Goal: Contribute content: Add original content to the website for others to see

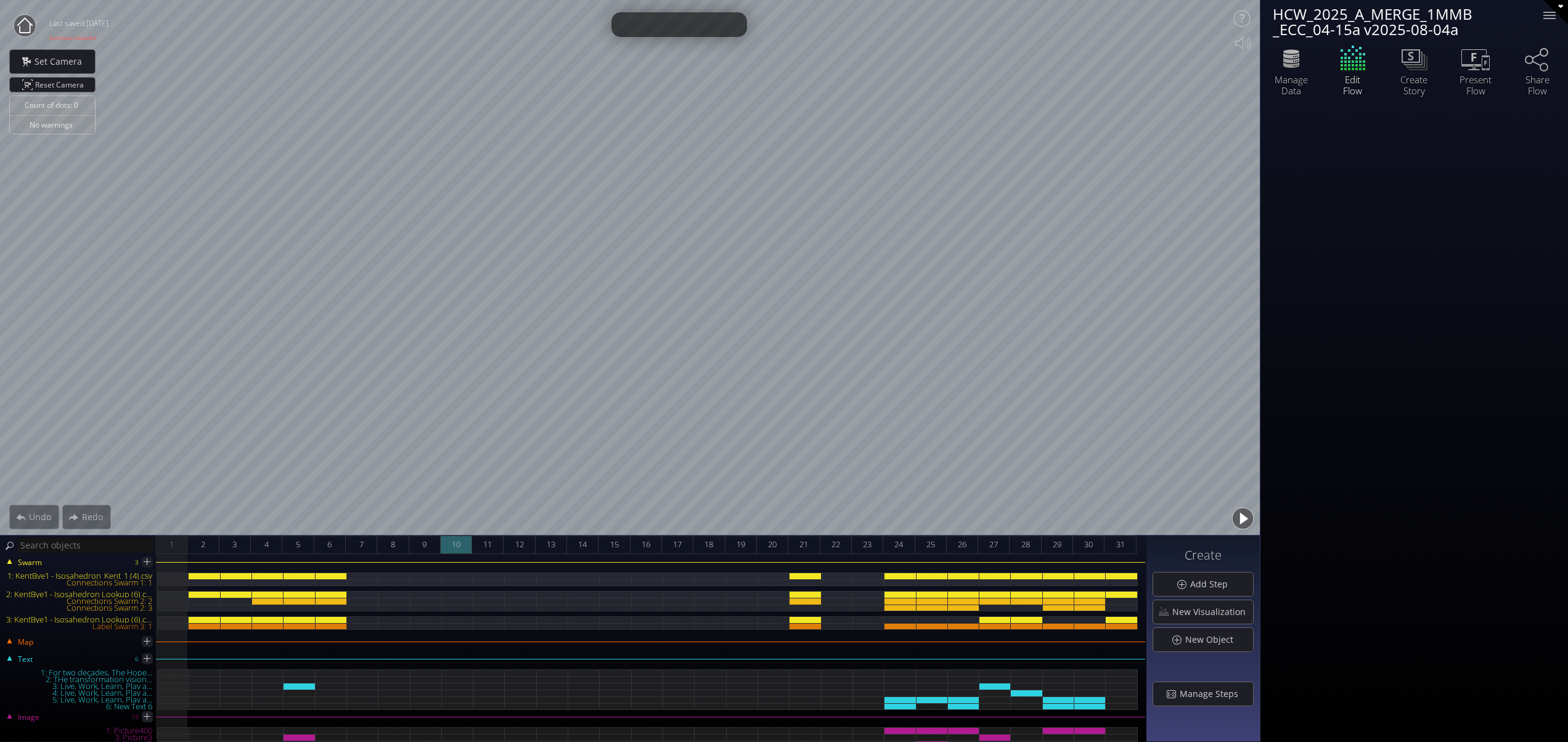
click at [456, 547] on span "10" at bounding box center [456, 545] width 9 height 16
click at [494, 542] on div "11" at bounding box center [488, 544] width 32 height 18
click at [550, 540] on span "13" at bounding box center [551, 545] width 9 height 16
click at [588, 545] on div "14" at bounding box center [583, 544] width 32 height 18
click at [620, 542] on div "15" at bounding box center [614, 544] width 32 height 18
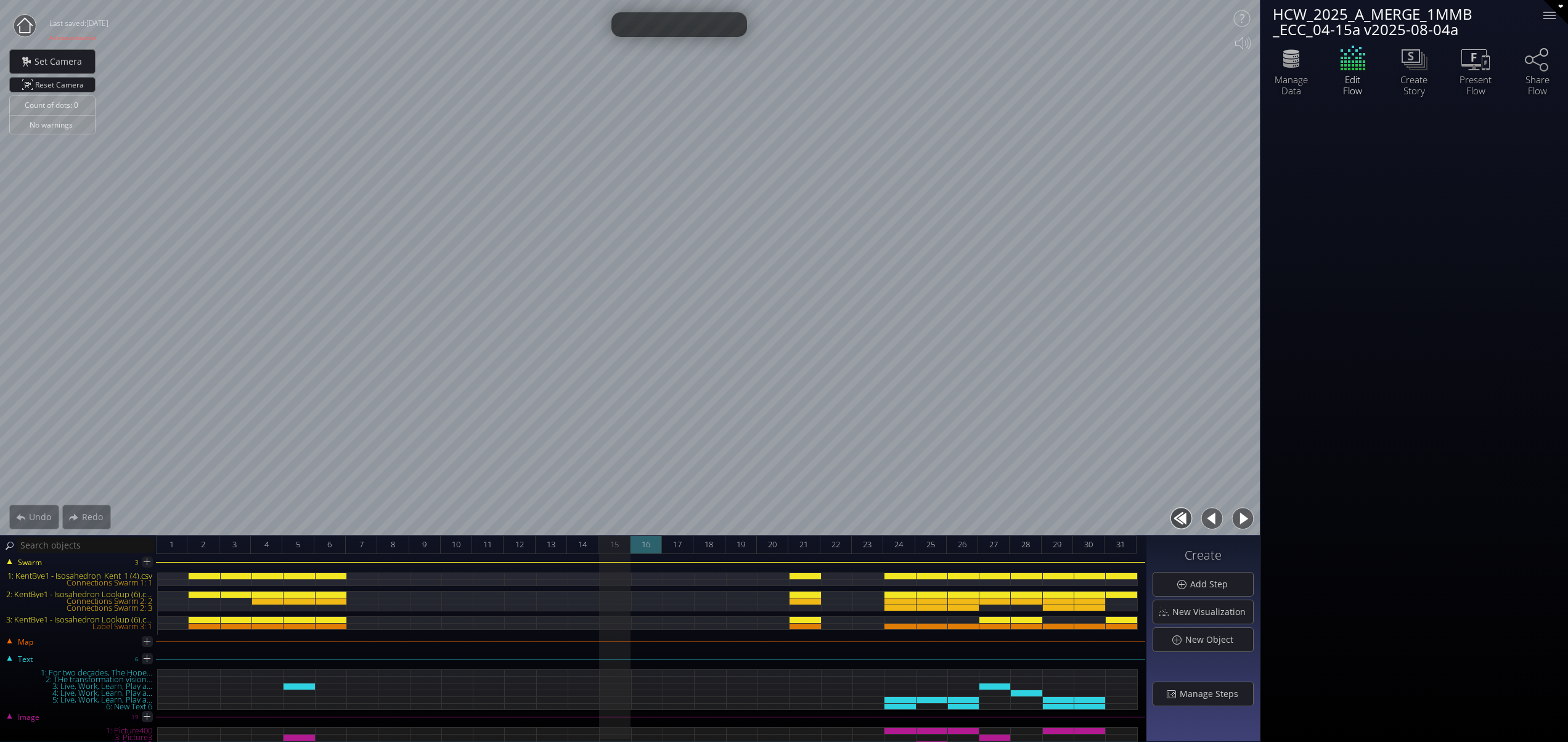
click at [654, 538] on div "16" at bounding box center [647, 544] width 32 height 18
click at [684, 543] on div "17" at bounding box center [678, 544] width 32 height 18
click at [704, 542] on span "18" at bounding box center [709, 545] width 9 height 16
click at [738, 541] on span "19" at bounding box center [741, 545] width 9 height 16
click at [802, 545] on span "21" at bounding box center [804, 545] width 9 height 16
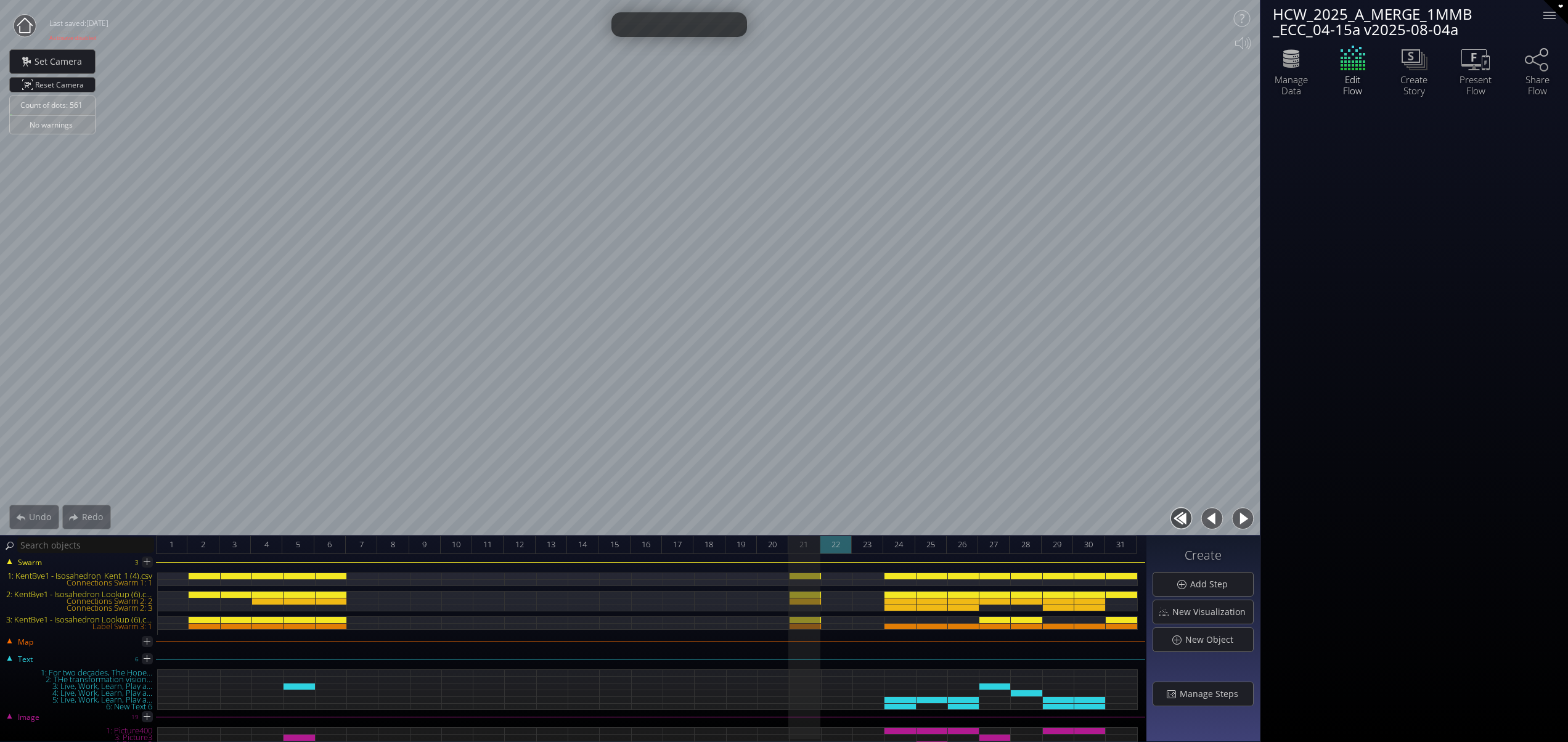
click at [827, 543] on div "22" at bounding box center [836, 544] width 32 height 18
click at [839, 543] on span "22" at bounding box center [836, 545] width 9 height 16
click at [860, 541] on div "23" at bounding box center [867, 544] width 32 height 18
click at [908, 543] on div "24" at bounding box center [899, 544] width 32 height 18
click at [863, 541] on span "23" at bounding box center [867, 545] width 9 height 16
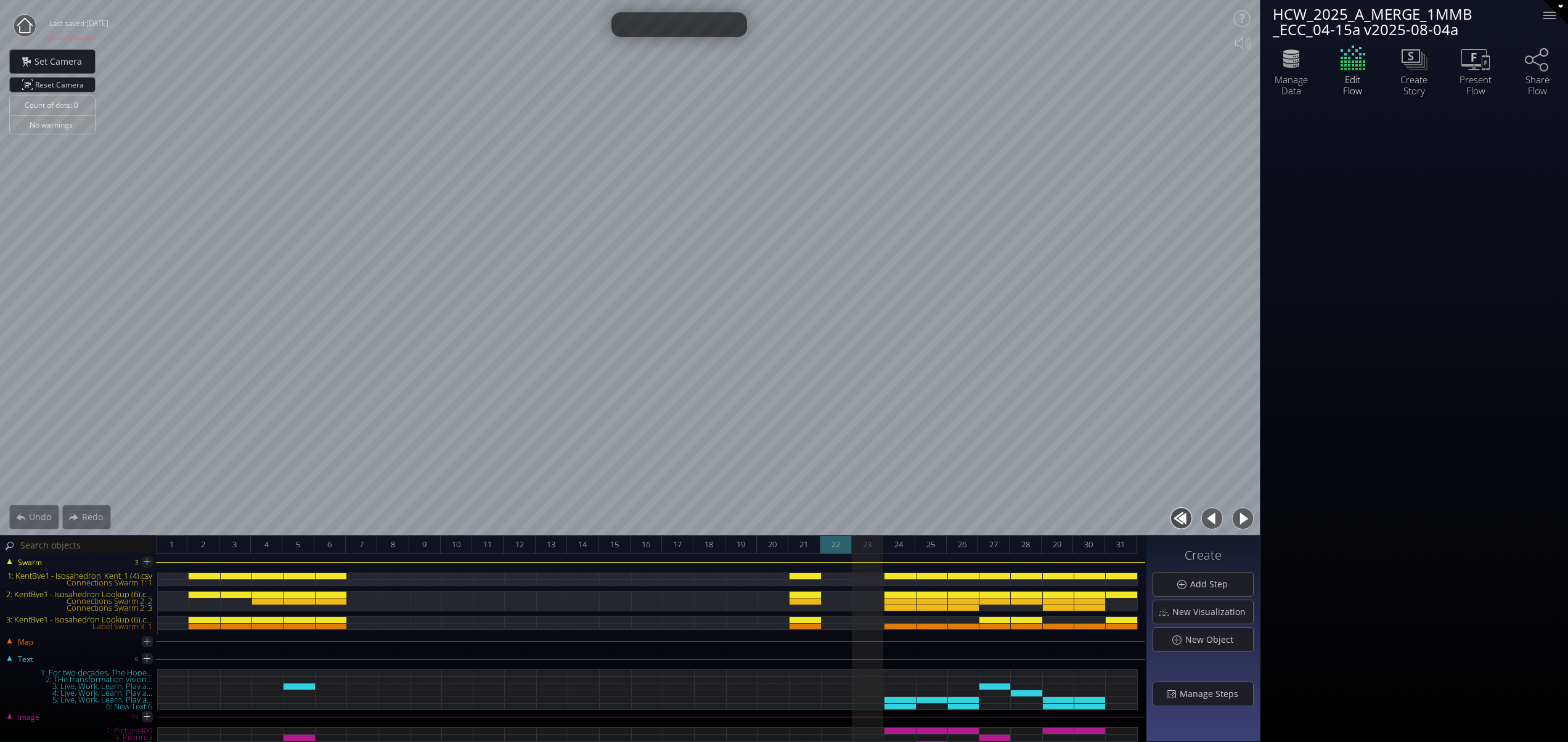
click at [837, 542] on span "22" at bounding box center [836, 545] width 9 height 16
click at [865, 545] on span "23" at bounding box center [867, 545] width 9 height 16
click at [1219, 639] on span "New Object" at bounding box center [1213, 640] width 56 height 12
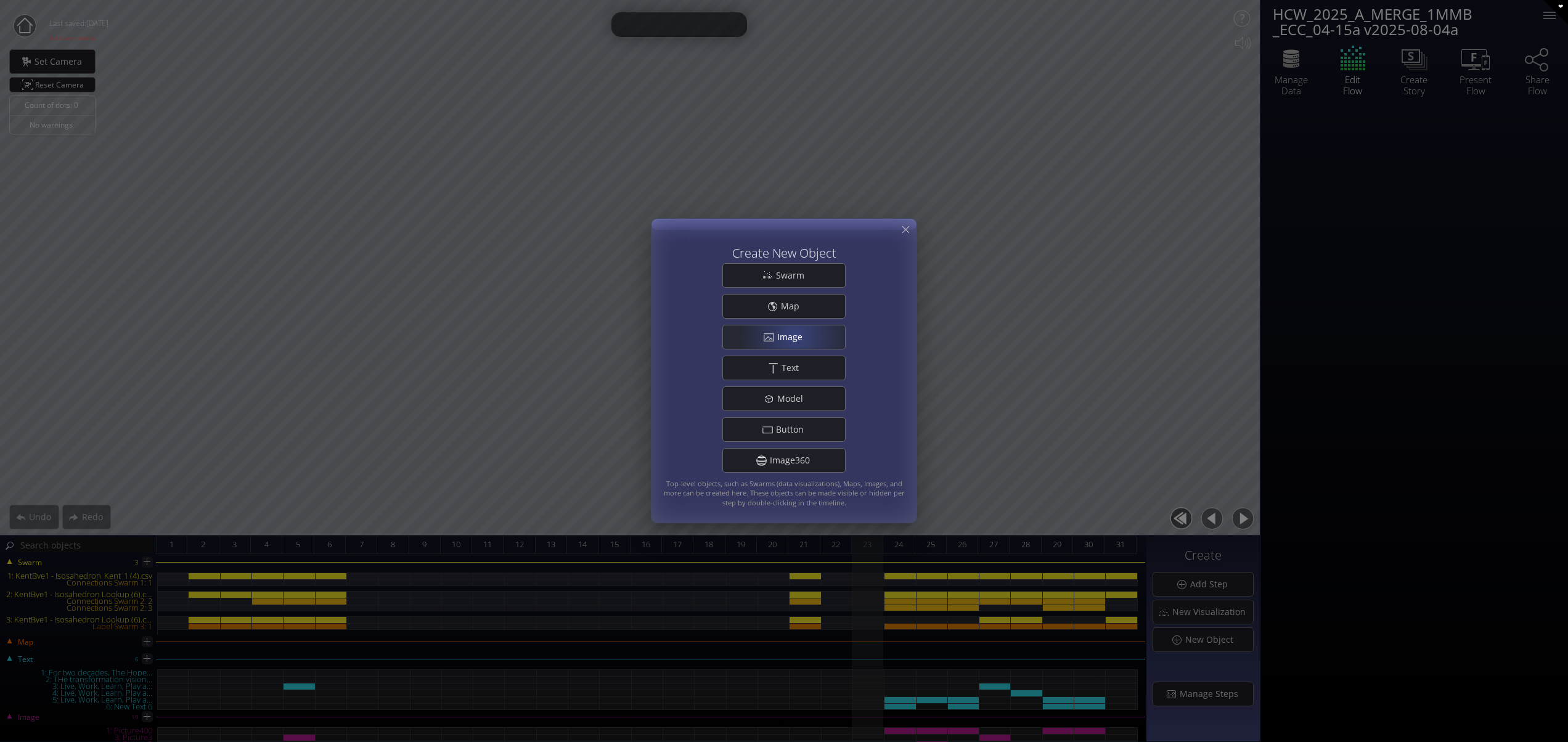
click at [795, 336] on span "Image" at bounding box center [794, 337] width 33 height 12
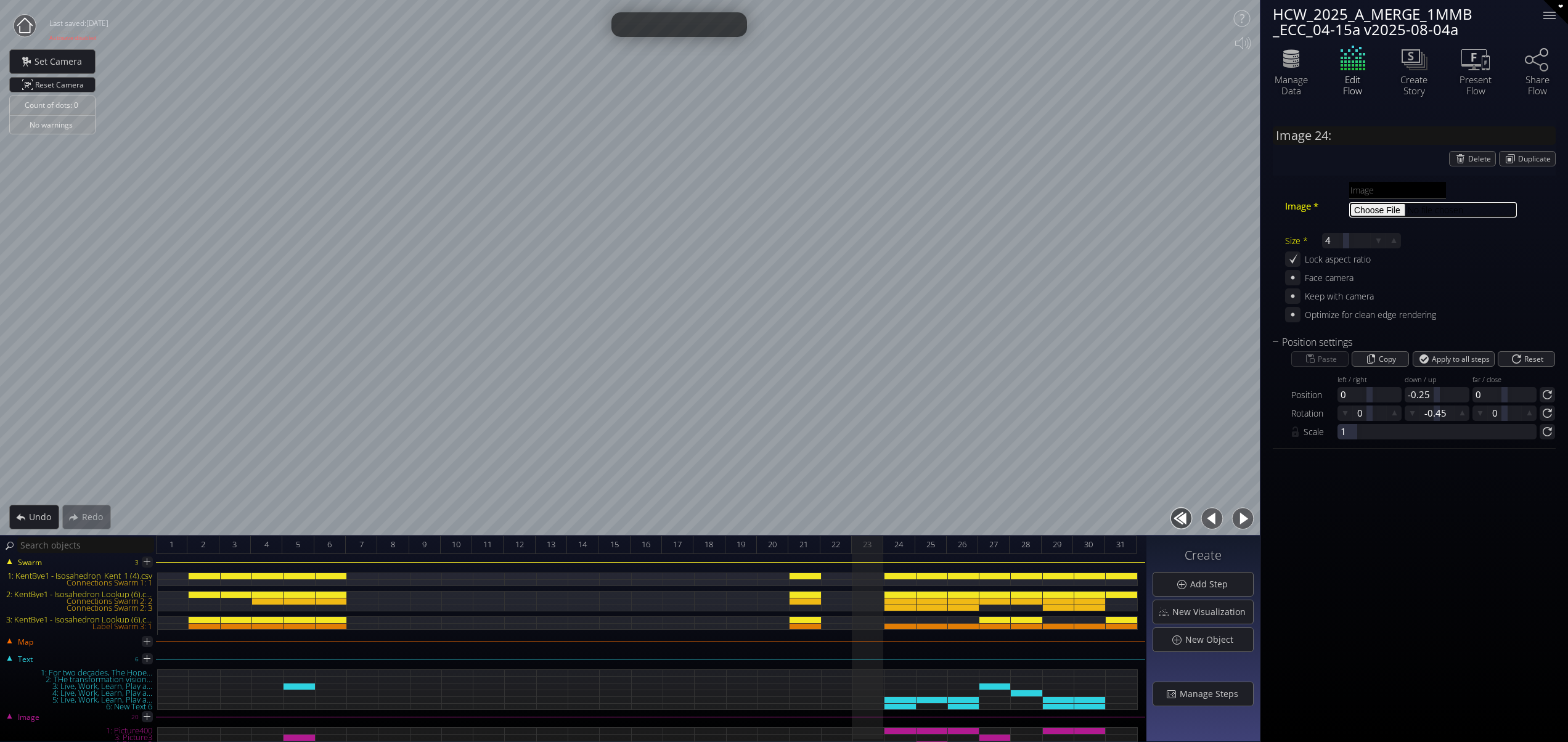
click at [1379, 212] on input "file" at bounding box center [1433, 210] width 168 height 16
type input "C:\fakepath\School Acquisition.png"
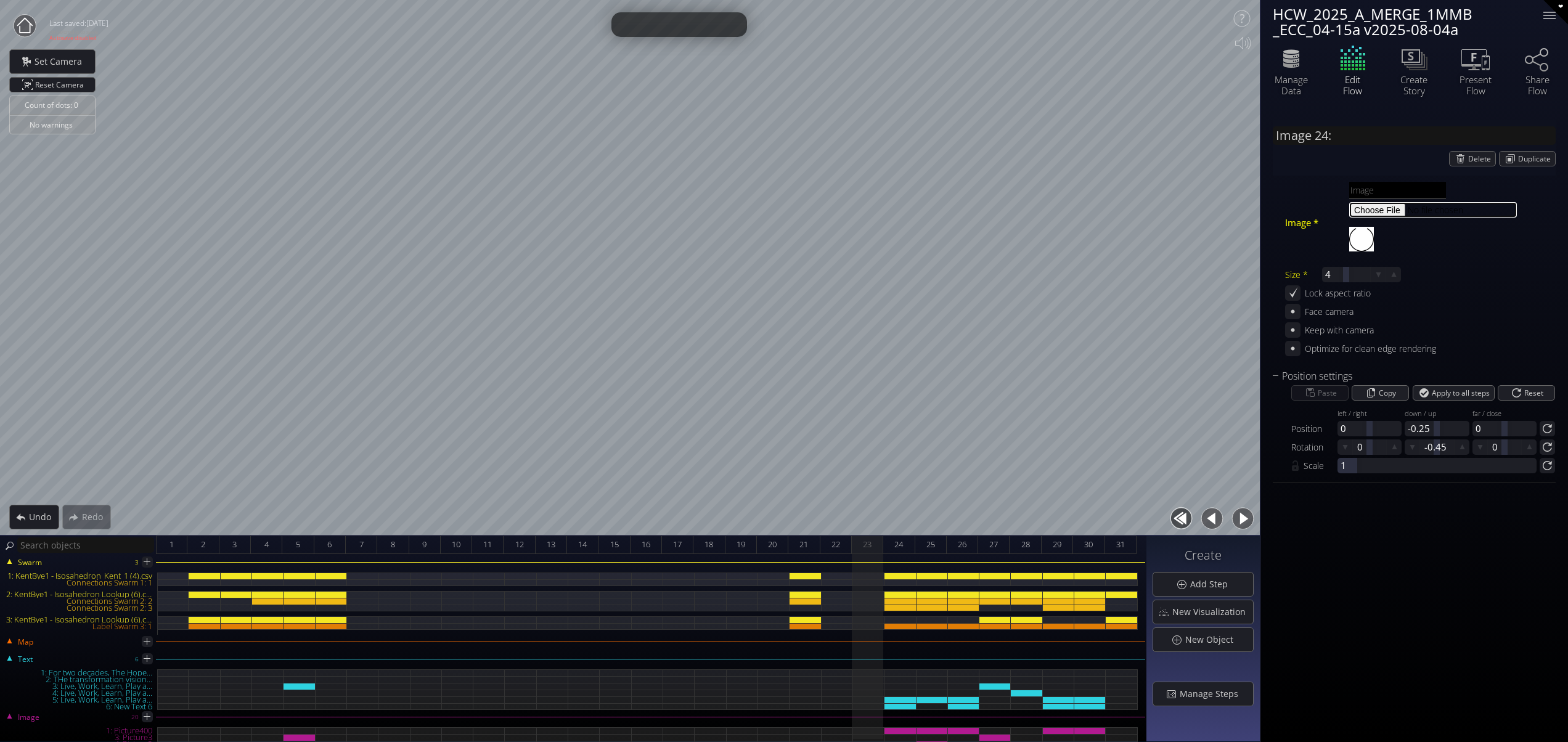
type input "Image 24: School Acquisition"
type input "School Acquisition.png"
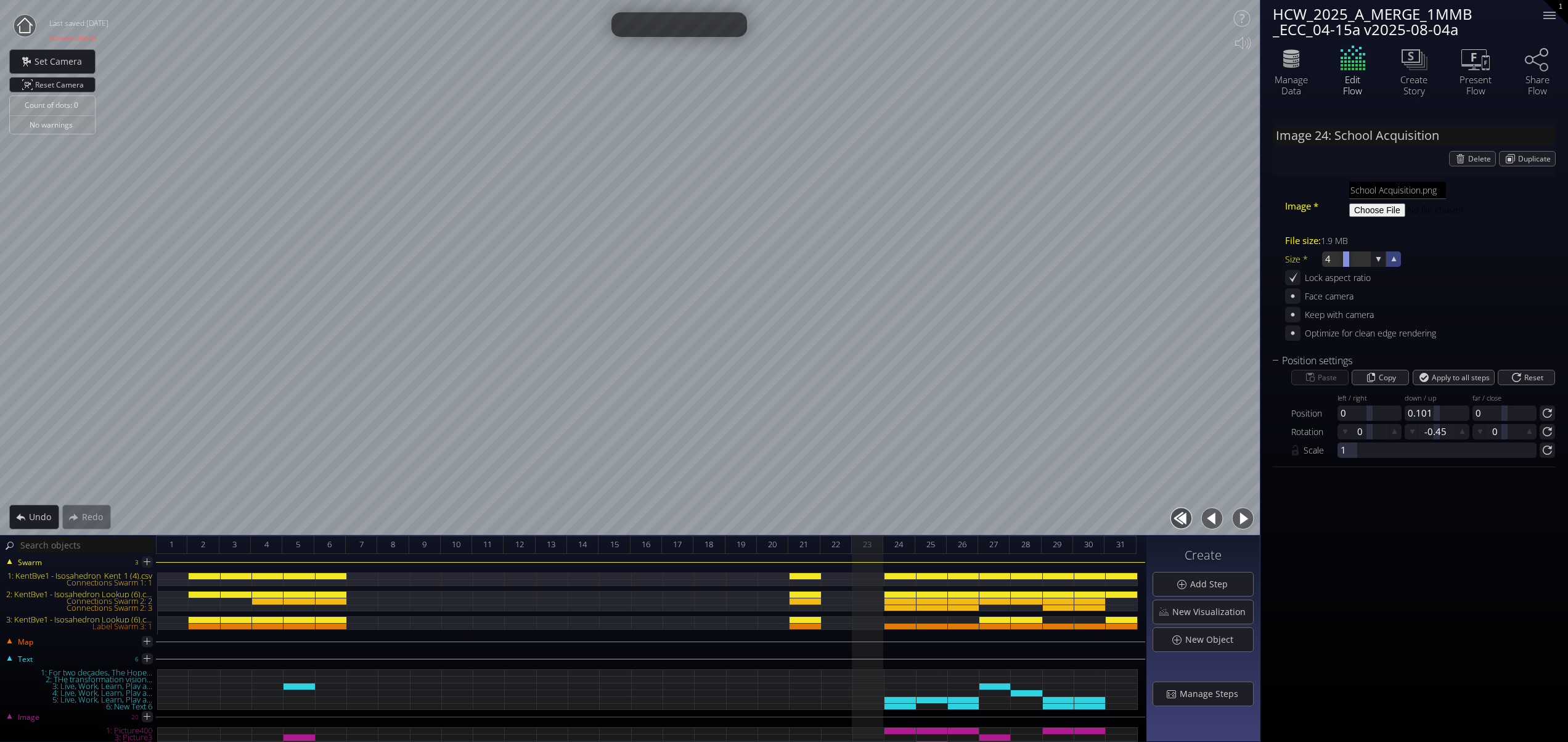
click at [1396, 257] on icon at bounding box center [1394, 259] width 5 height 5
click at [1396, 257] on icon at bounding box center [1394, 259] width 11 height 11
click at [1396, 257] on icon at bounding box center [1393, 258] width 11 height 11
click at [1396, 257] on icon at bounding box center [1394, 259] width 10 height 10
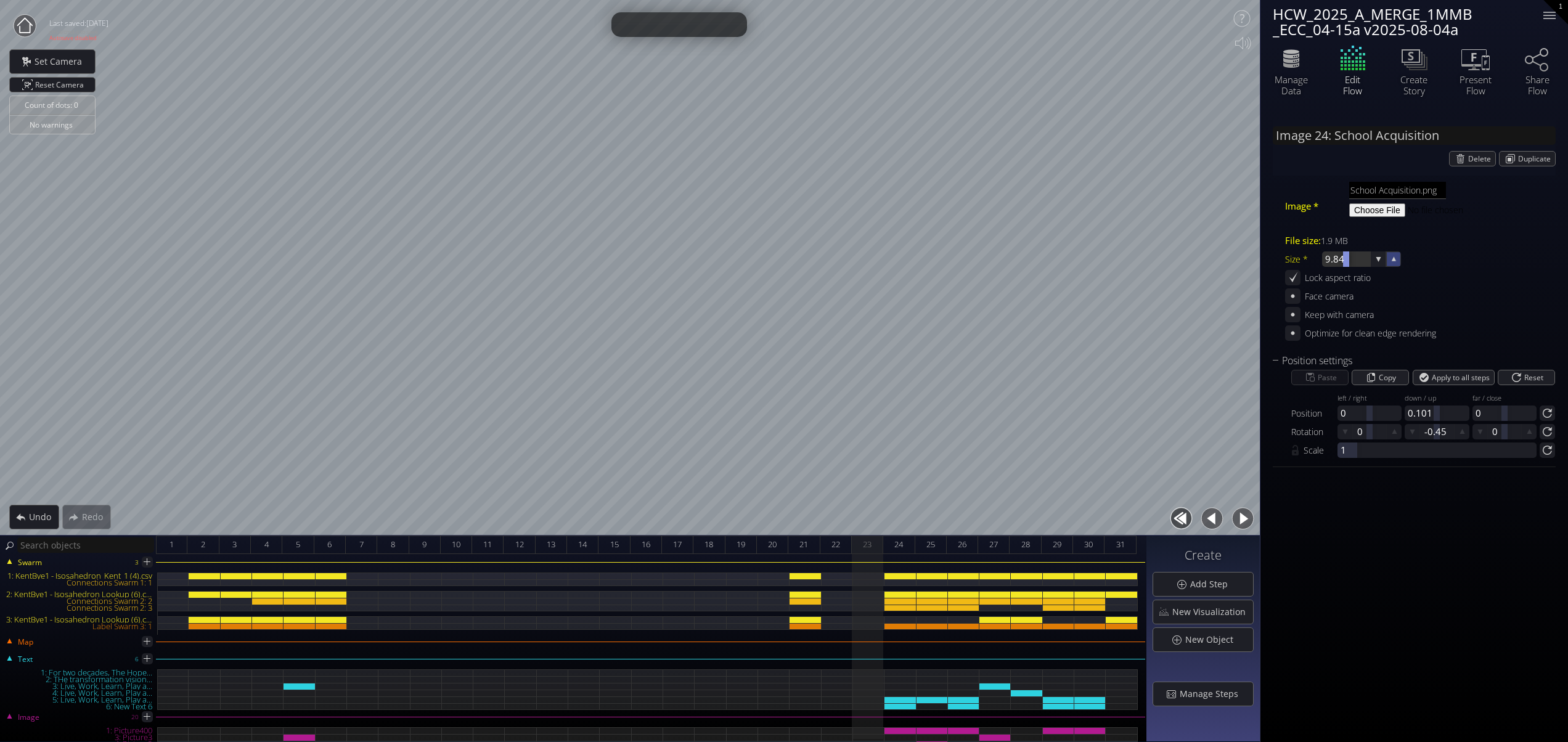
click at [1396, 257] on icon at bounding box center [1394, 259] width 10 height 10
click at [1396, 257] on icon at bounding box center [1394, 259] width 10 height 10
click at [1396, 257] on icon at bounding box center [1394, 259] width 11 height 11
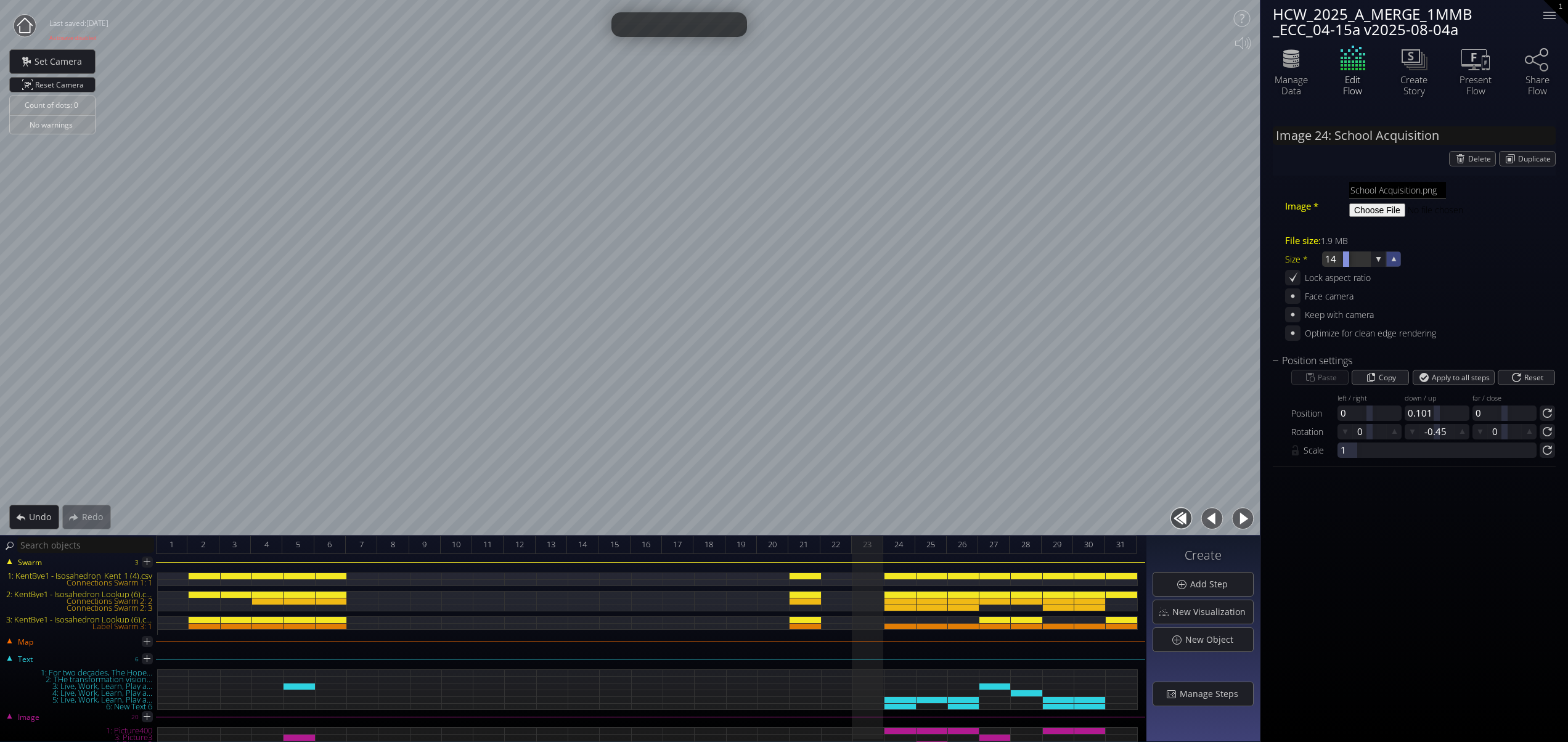
click at [1396, 257] on icon at bounding box center [1393, 258] width 11 height 11
click at [1396, 257] on icon at bounding box center [1394, 259] width 10 height 10
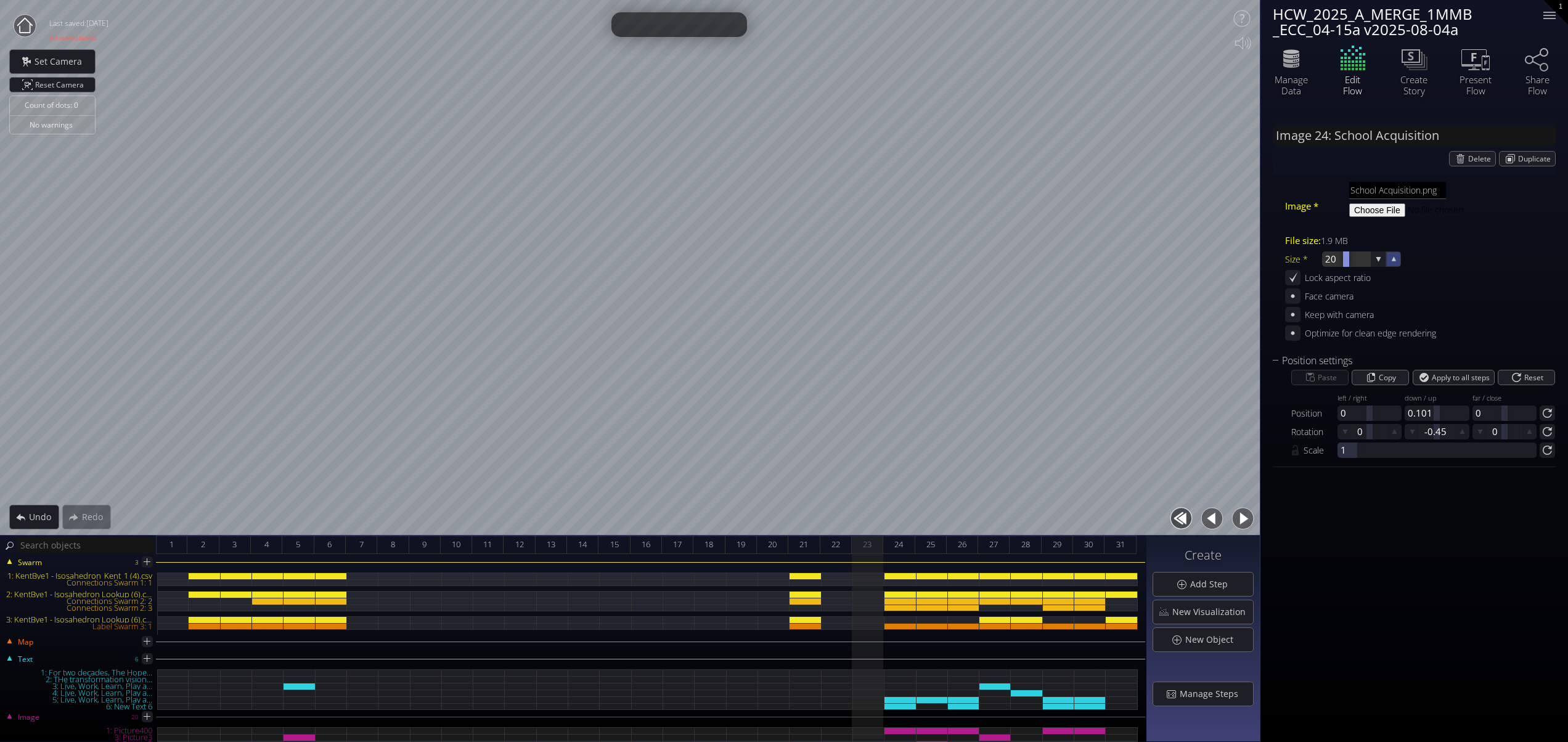
click at [1396, 257] on icon at bounding box center [1394, 259] width 10 height 10
click at [1396, 257] on icon at bounding box center [1394, 259] width 11 height 11
click at [1396, 257] on icon at bounding box center [1394, 259] width 10 height 10
click at [1379, 259] on icon at bounding box center [1378, 259] width 4 height 4
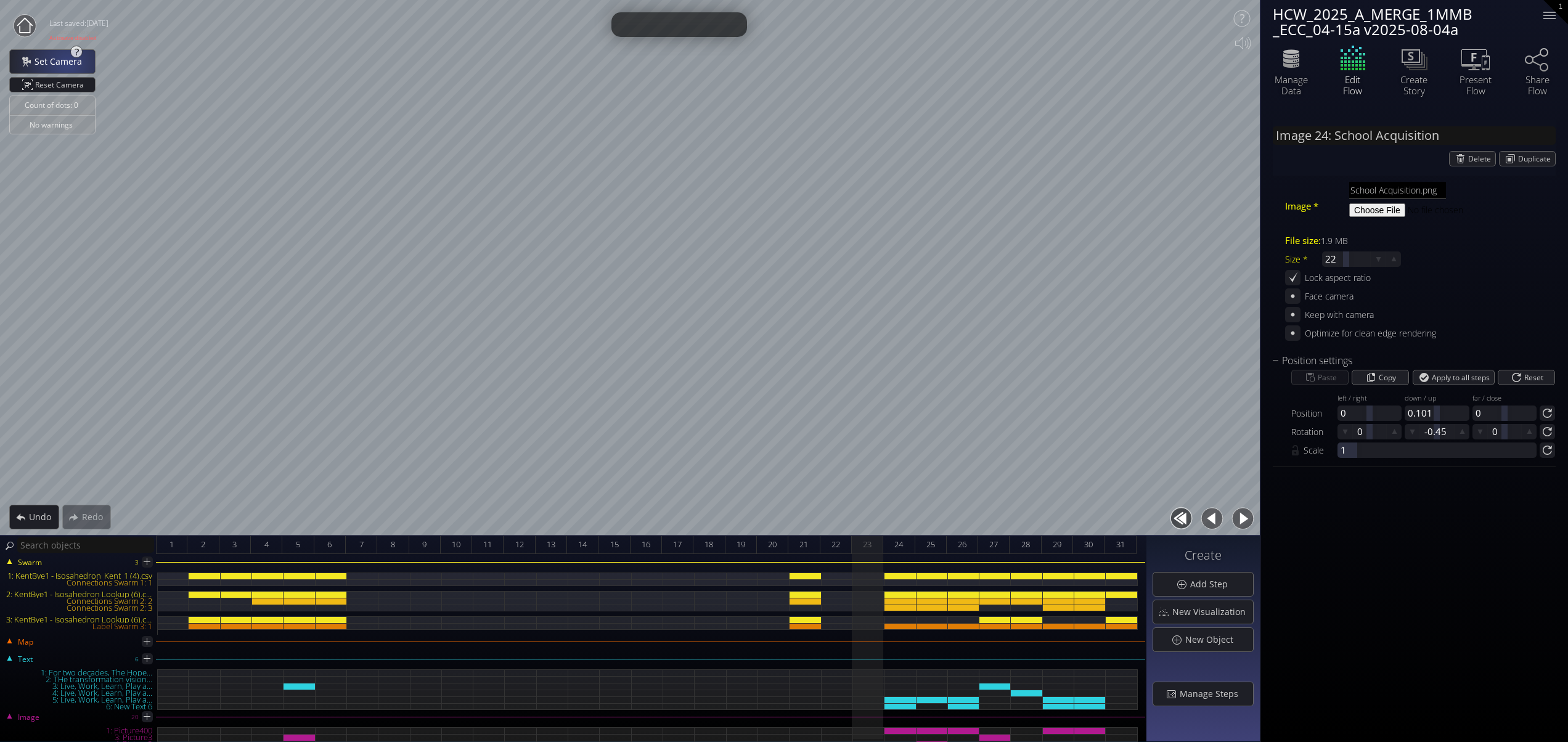
click at [67, 63] on span "Set Camera" at bounding box center [61, 61] width 55 height 12
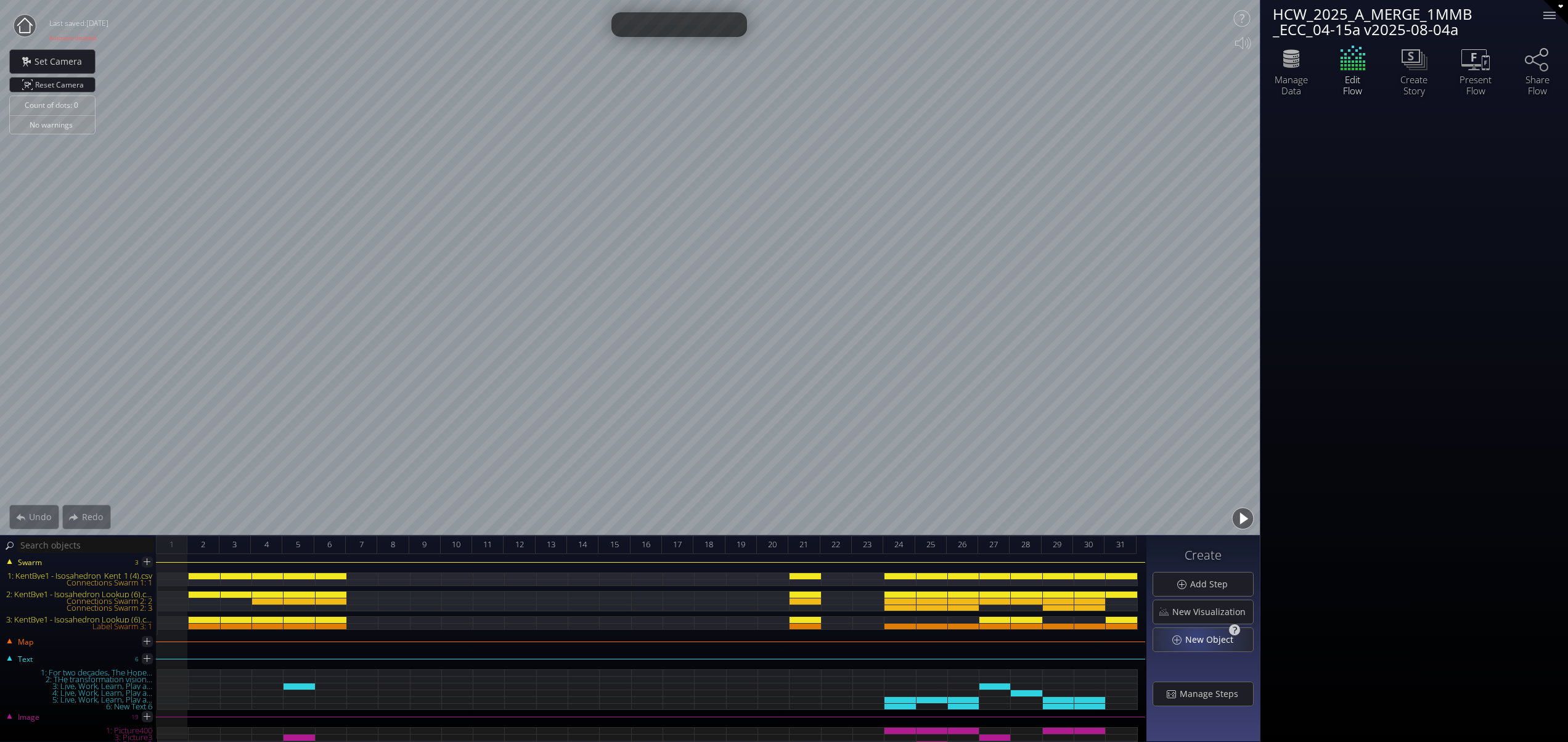
click at [1198, 637] on span "New Object" at bounding box center [1213, 640] width 56 height 12
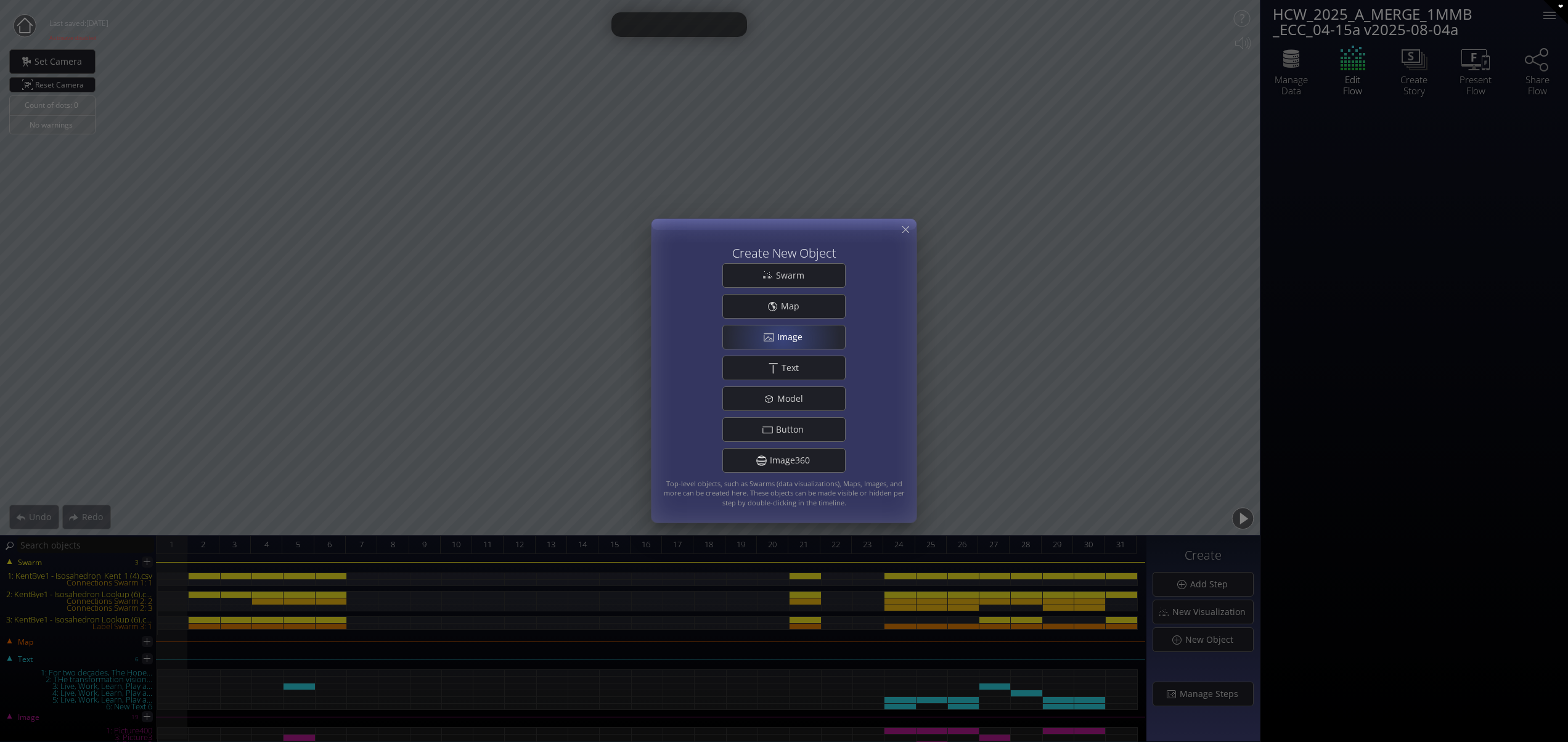
click at [782, 338] on span "Image" at bounding box center [794, 337] width 33 height 12
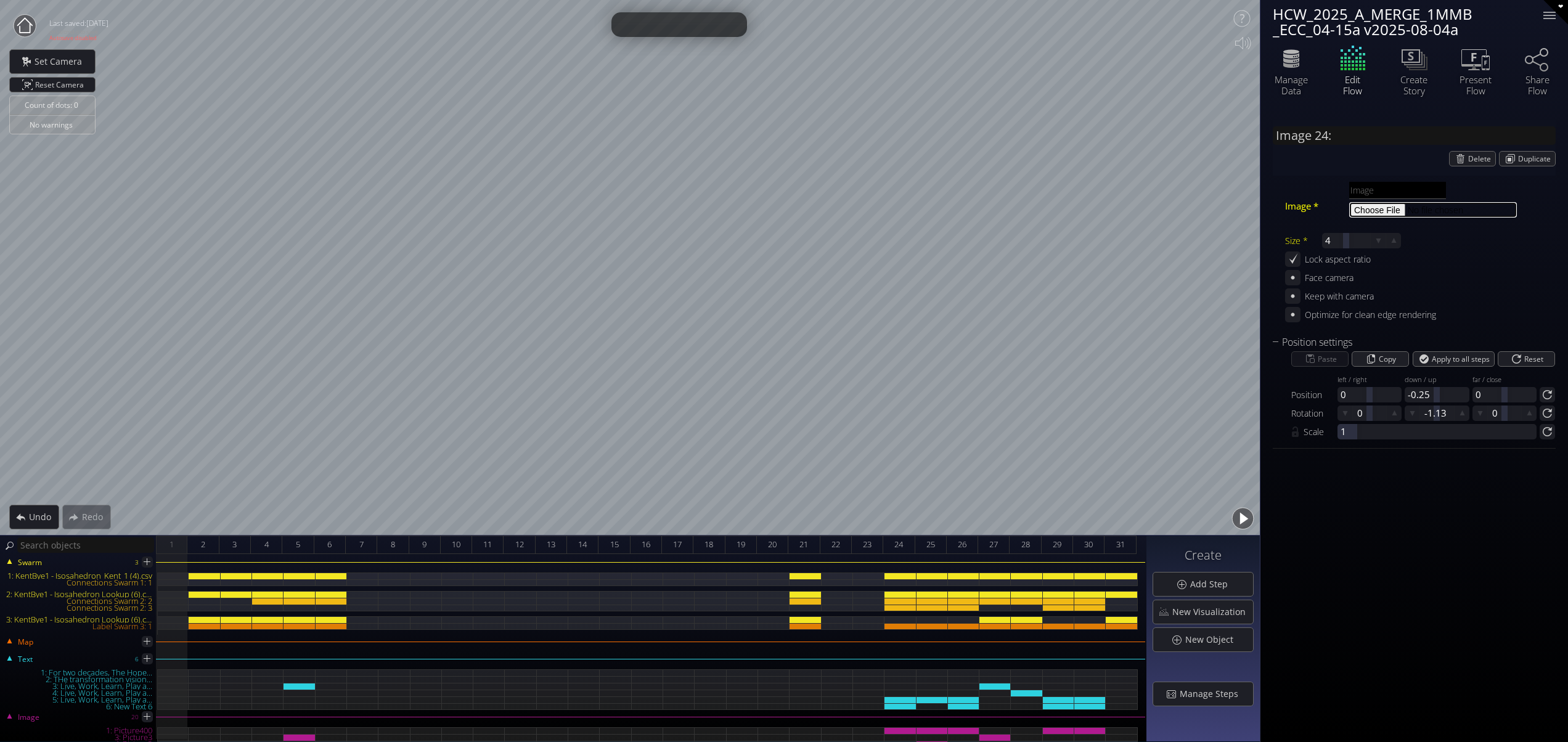
click at [1391, 210] on input "file" at bounding box center [1433, 210] width 168 height 16
type input "C:\fakepath\School Acquisition.png"
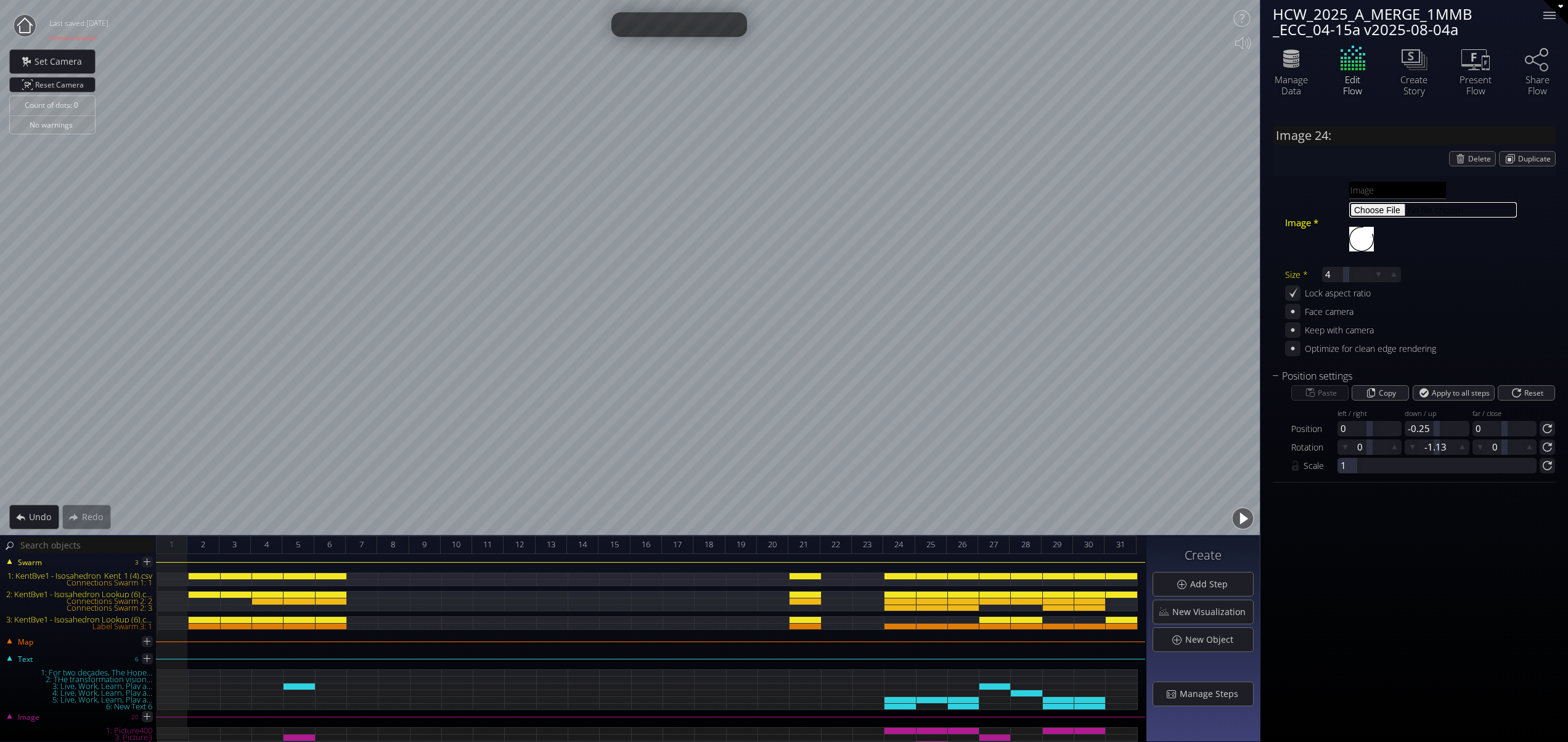
type input "Image 24: School Acquisition"
type input "School Acquisition.png"
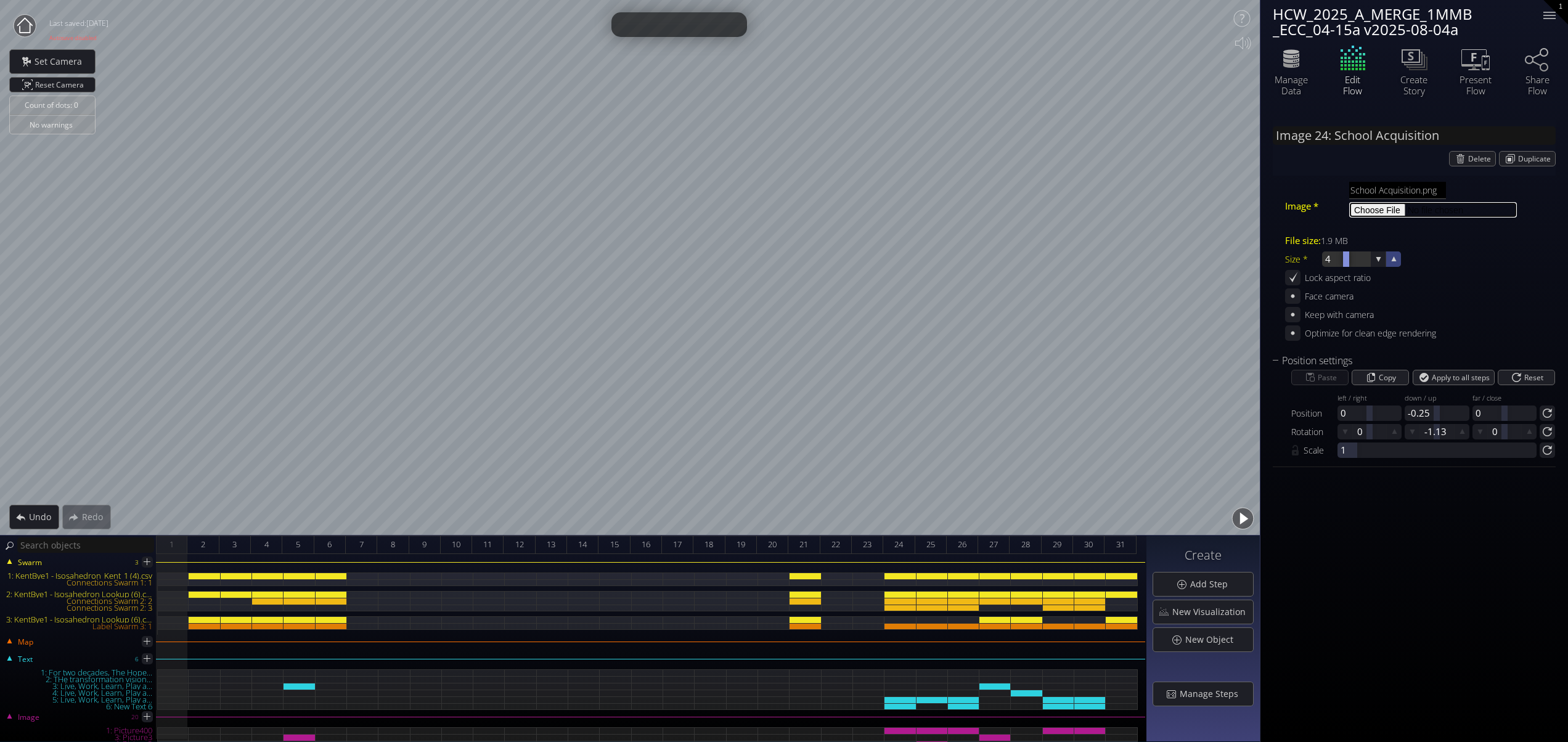
click at [1394, 257] on icon at bounding box center [1393, 258] width 11 height 11
click at [1394, 257] on icon at bounding box center [1394, 259] width 10 height 10
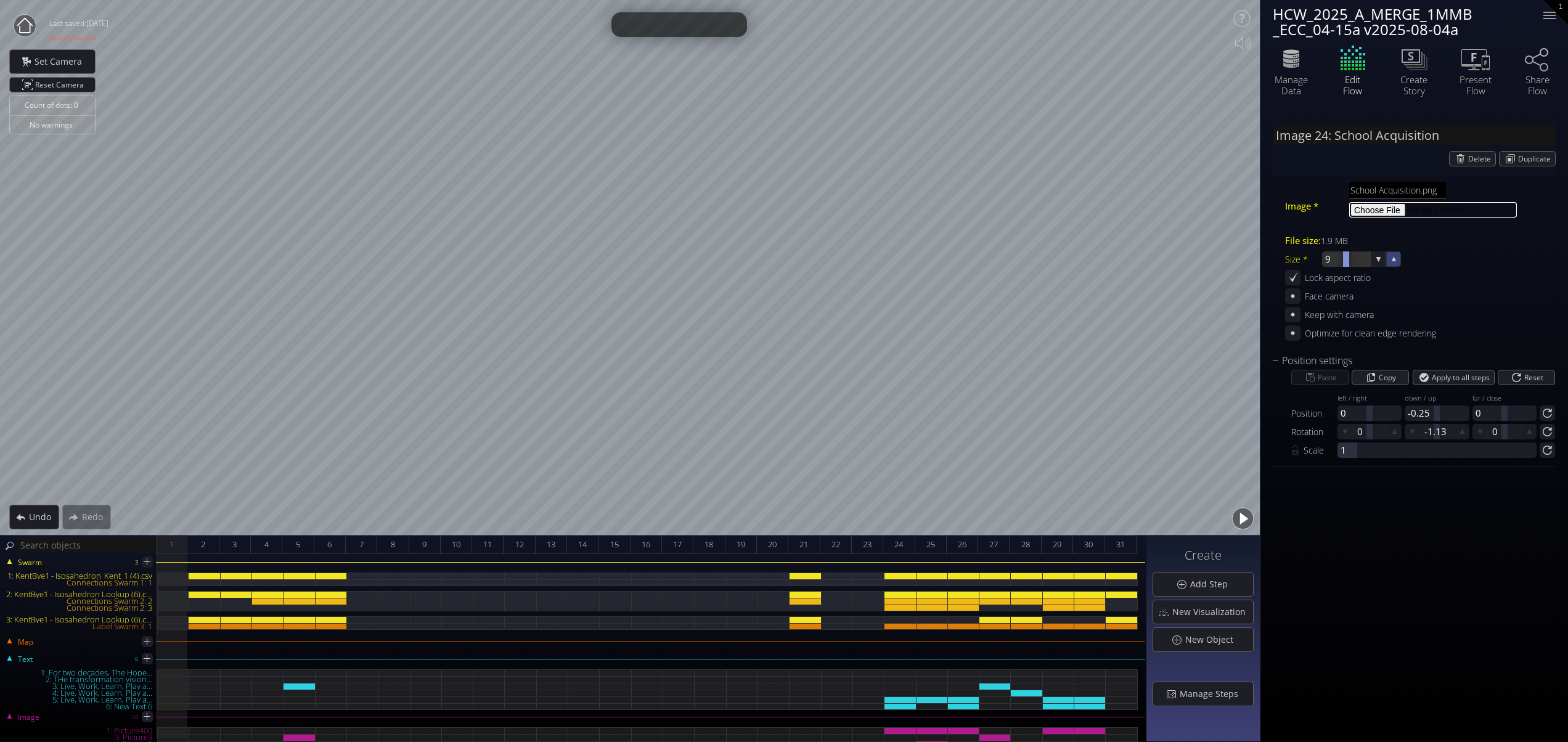
click at [1394, 257] on icon at bounding box center [1394, 259] width 10 height 10
click at [1394, 257] on icon at bounding box center [1394, 259] width 11 height 11
click at [1391, 256] on icon at bounding box center [1394, 259] width 10 height 10
click at [1394, 259] on icon at bounding box center [1393, 258] width 4 height 4
click at [1394, 257] on icon at bounding box center [1393, 258] width 4 height 4
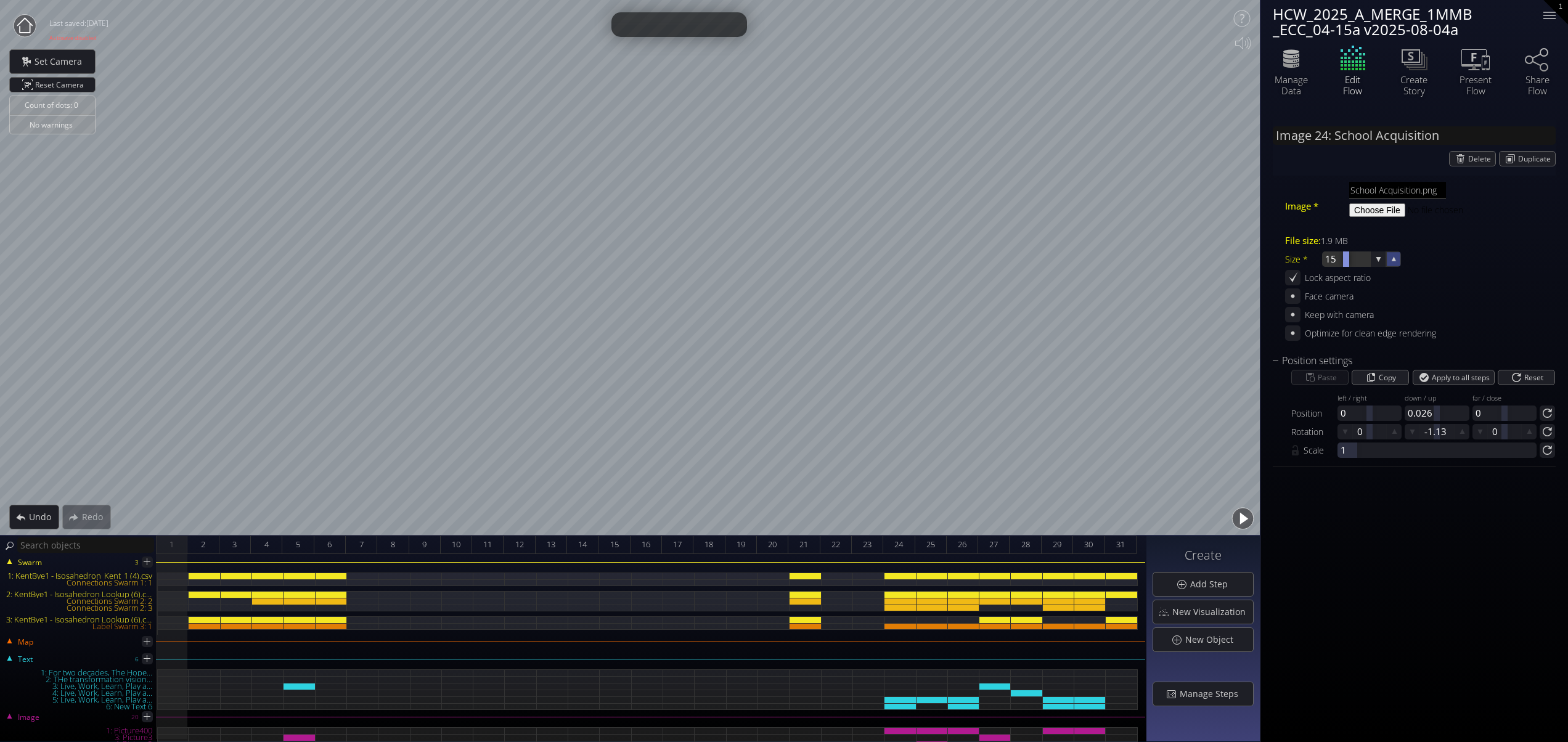
click at [1394, 259] on icon at bounding box center [1393, 258] width 4 height 4
click at [1394, 257] on icon at bounding box center [1393, 258] width 4 height 4
click at [60, 63] on span "Set Camera" at bounding box center [61, 61] width 55 height 12
click at [1548, 15] on div at bounding box center [1550, 15] width 12 height 1
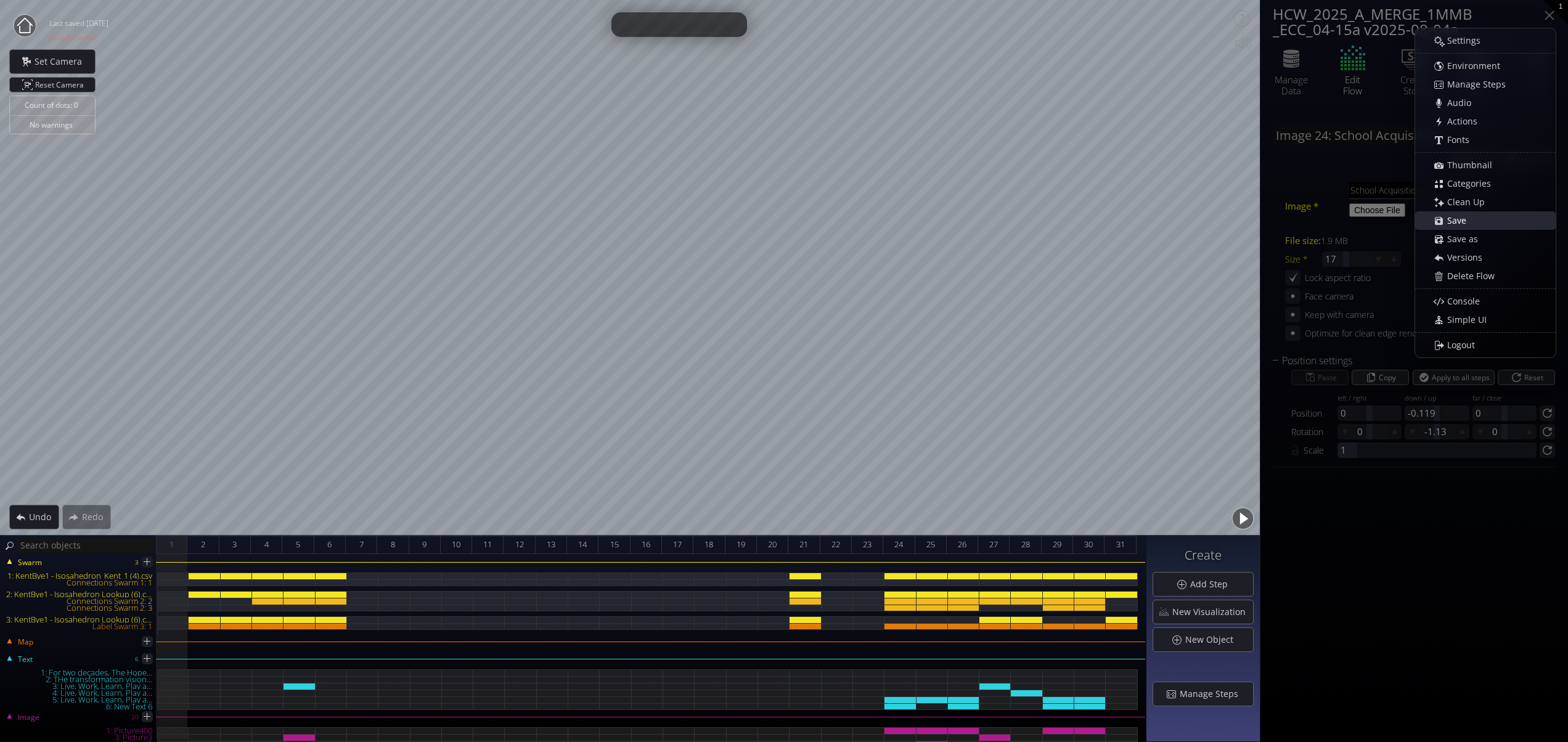
click at [1471, 220] on span "Save" at bounding box center [1460, 220] width 27 height 12
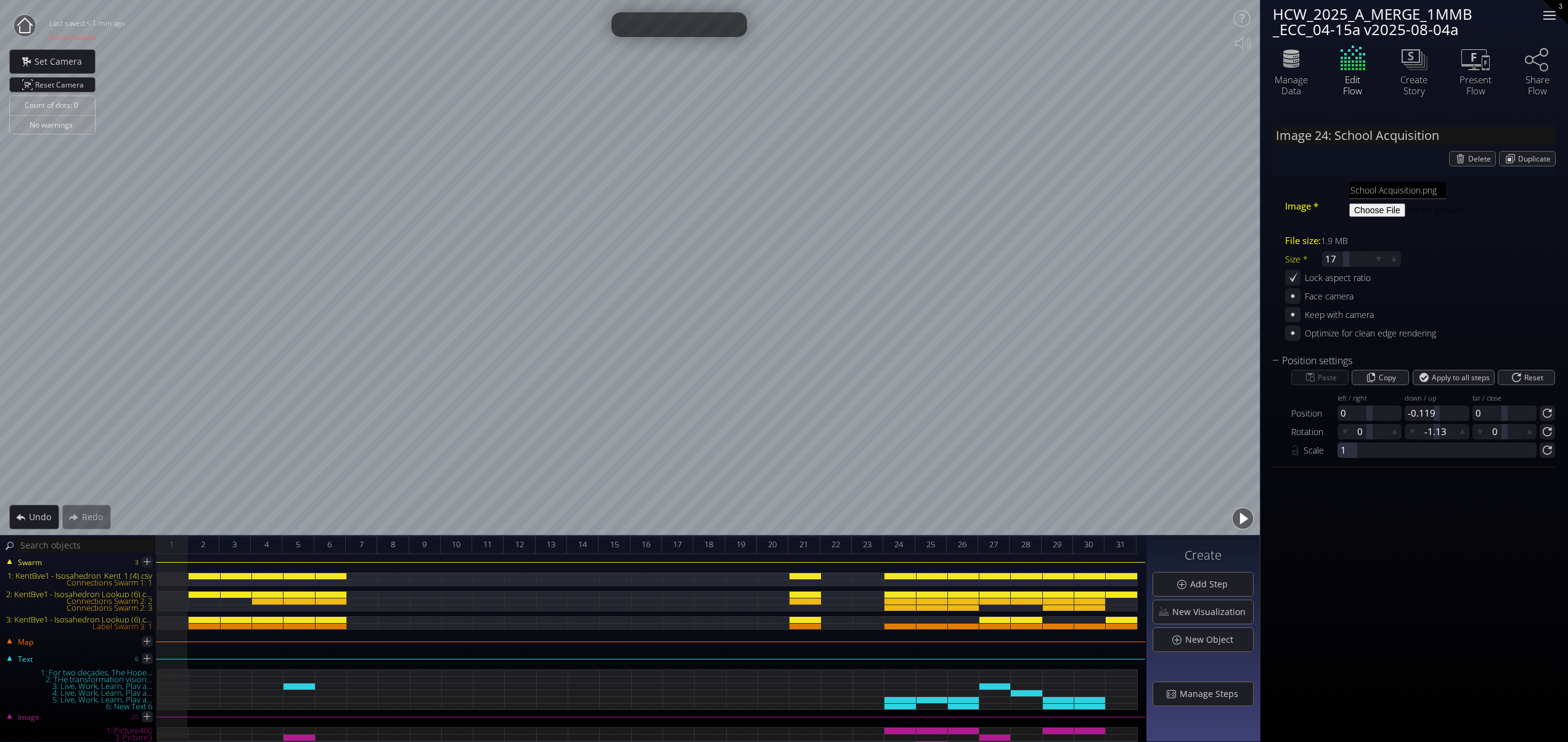
click at [1546, 11] on div at bounding box center [1550, 11] width 12 height 1
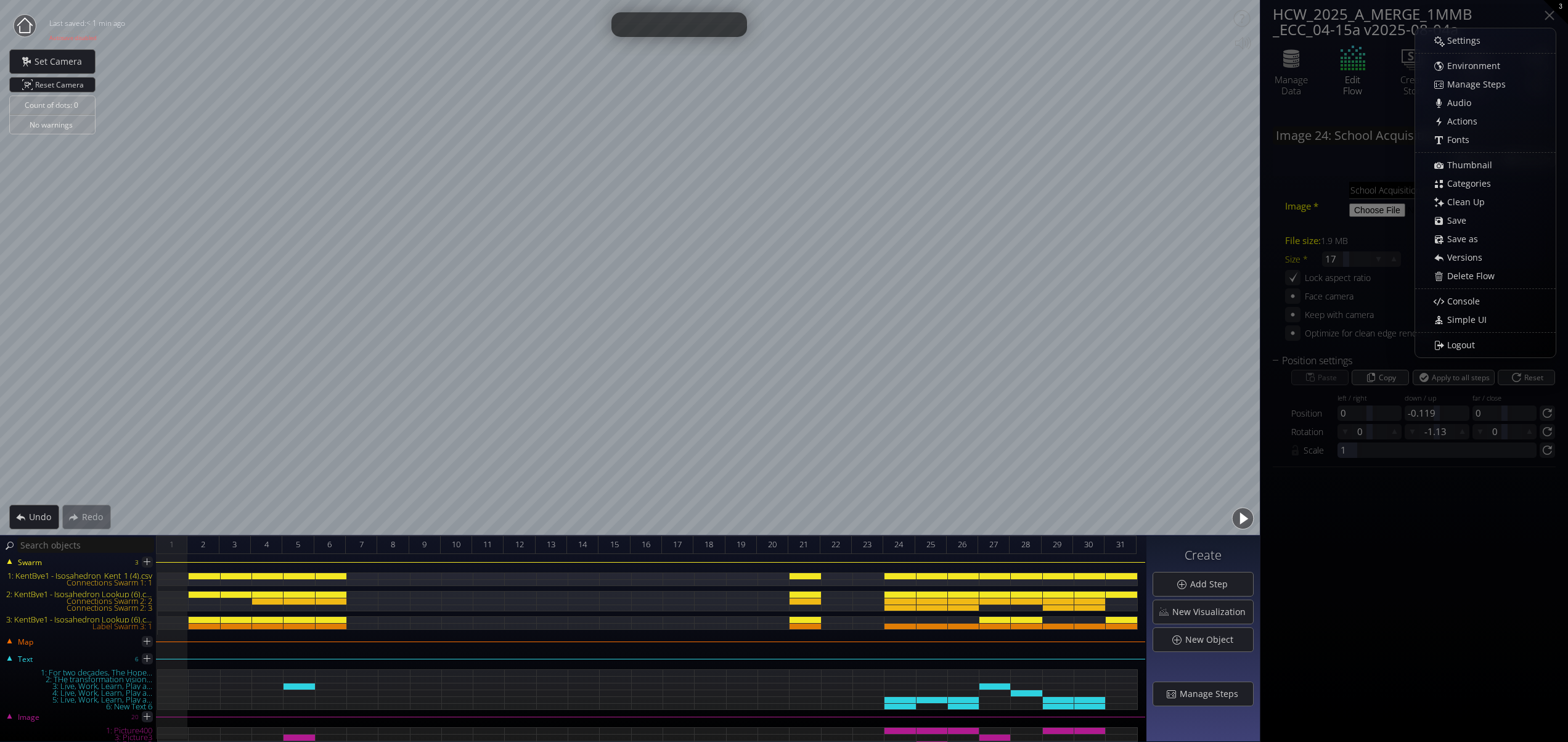
click at [1454, 217] on span "Save" at bounding box center [1460, 220] width 27 height 12
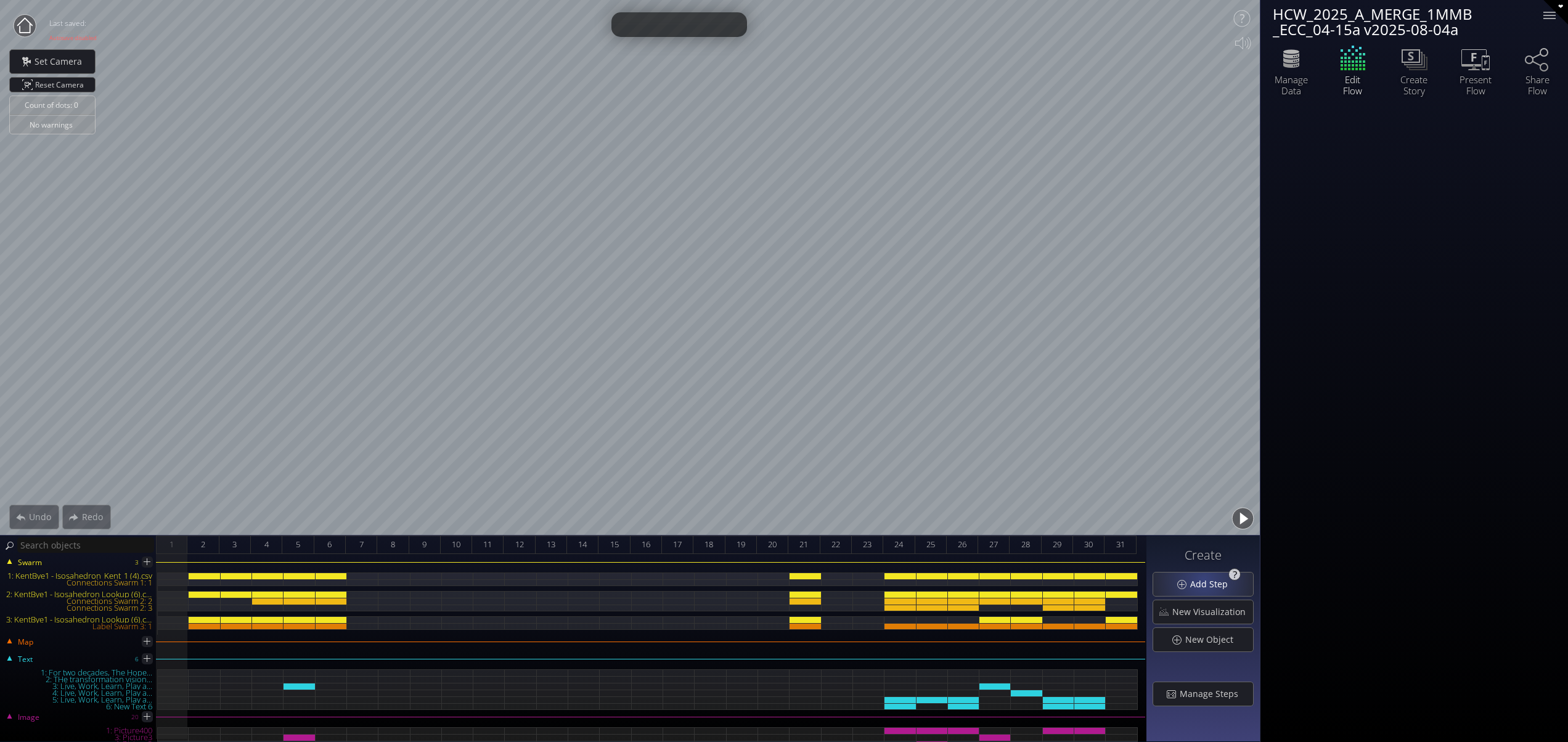
click at [1206, 579] on span "Add Step" at bounding box center [1212, 584] width 46 height 12
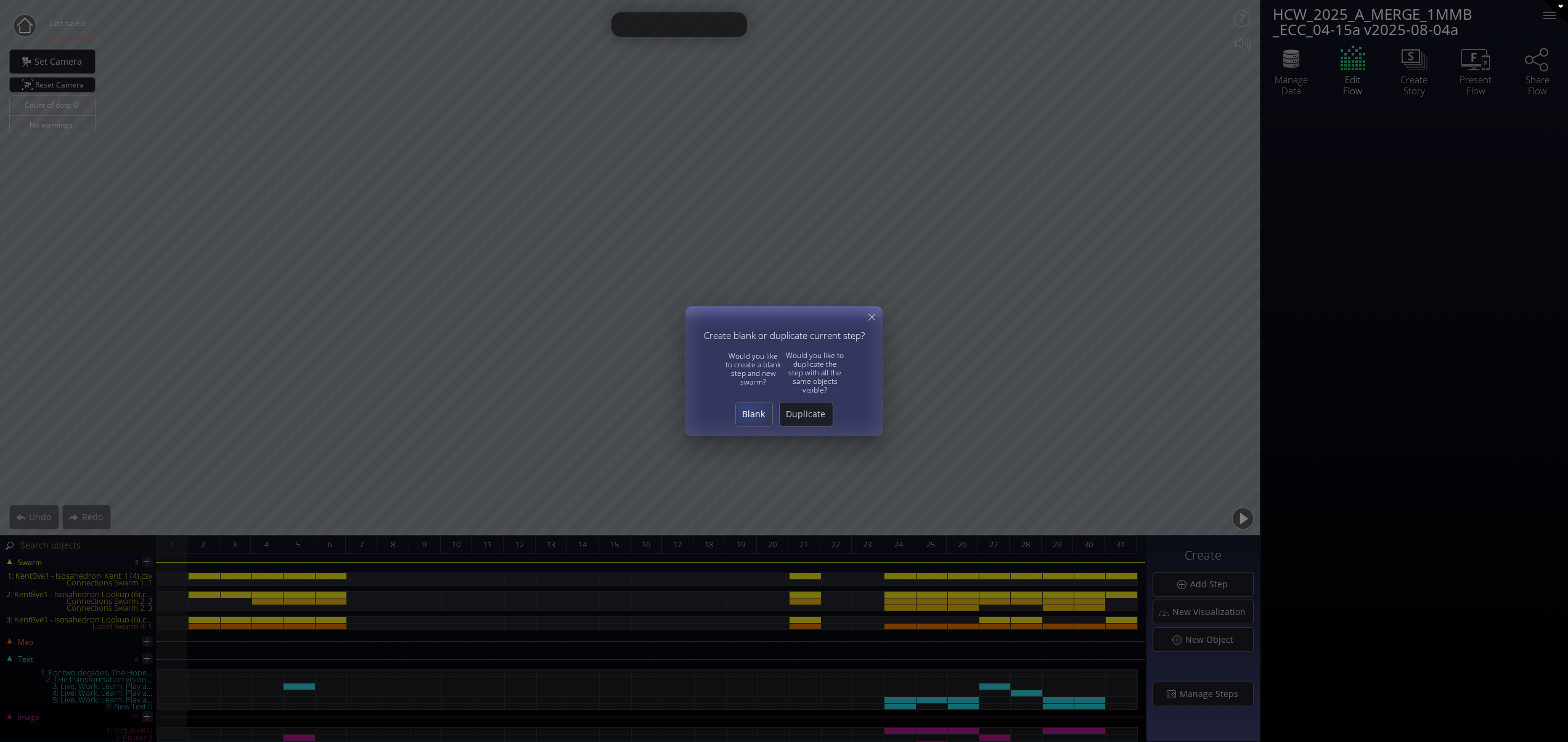
click at [747, 408] on span "Blank" at bounding box center [754, 414] width 37 height 12
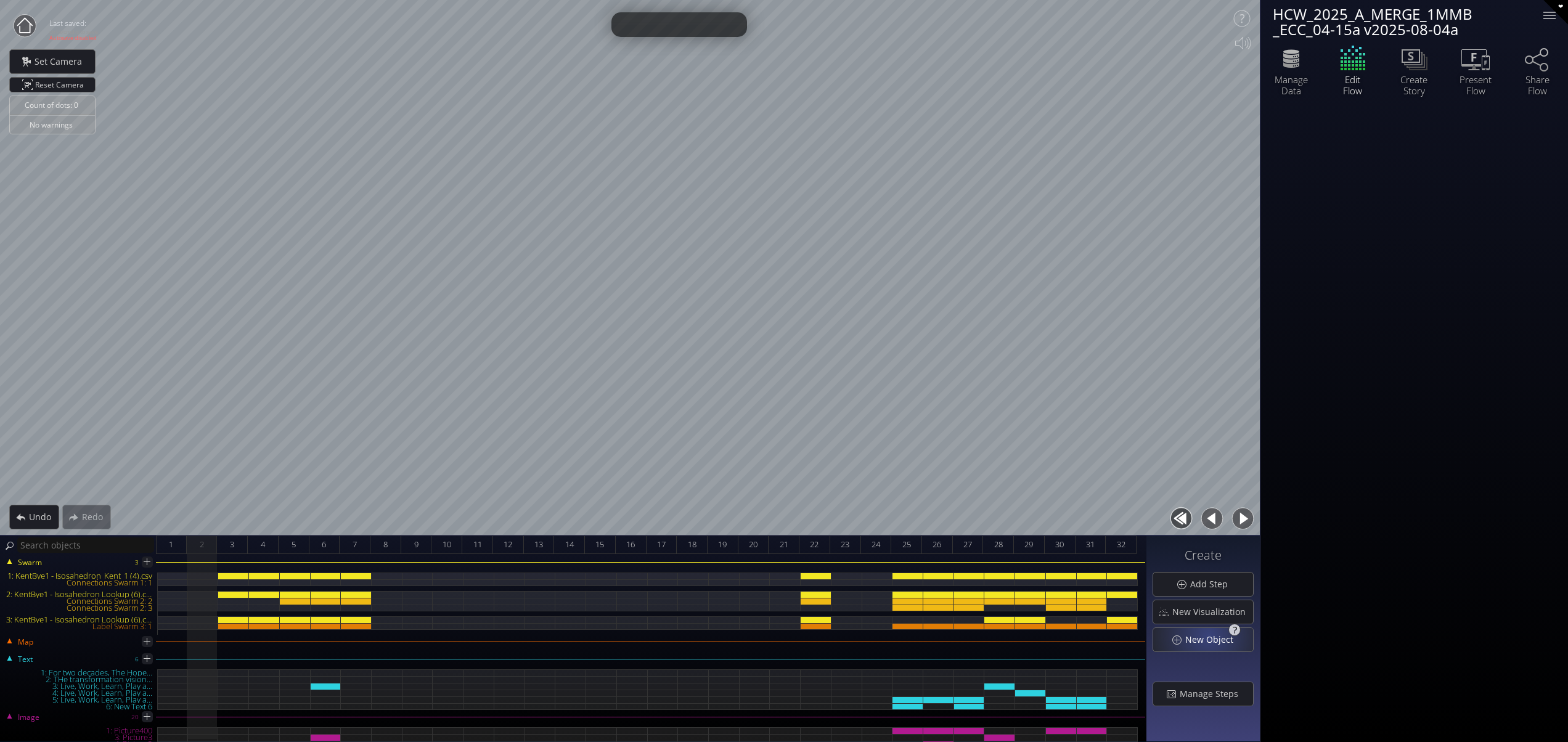
click at [1210, 636] on span "New Object" at bounding box center [1213, 640] width 56 height 12
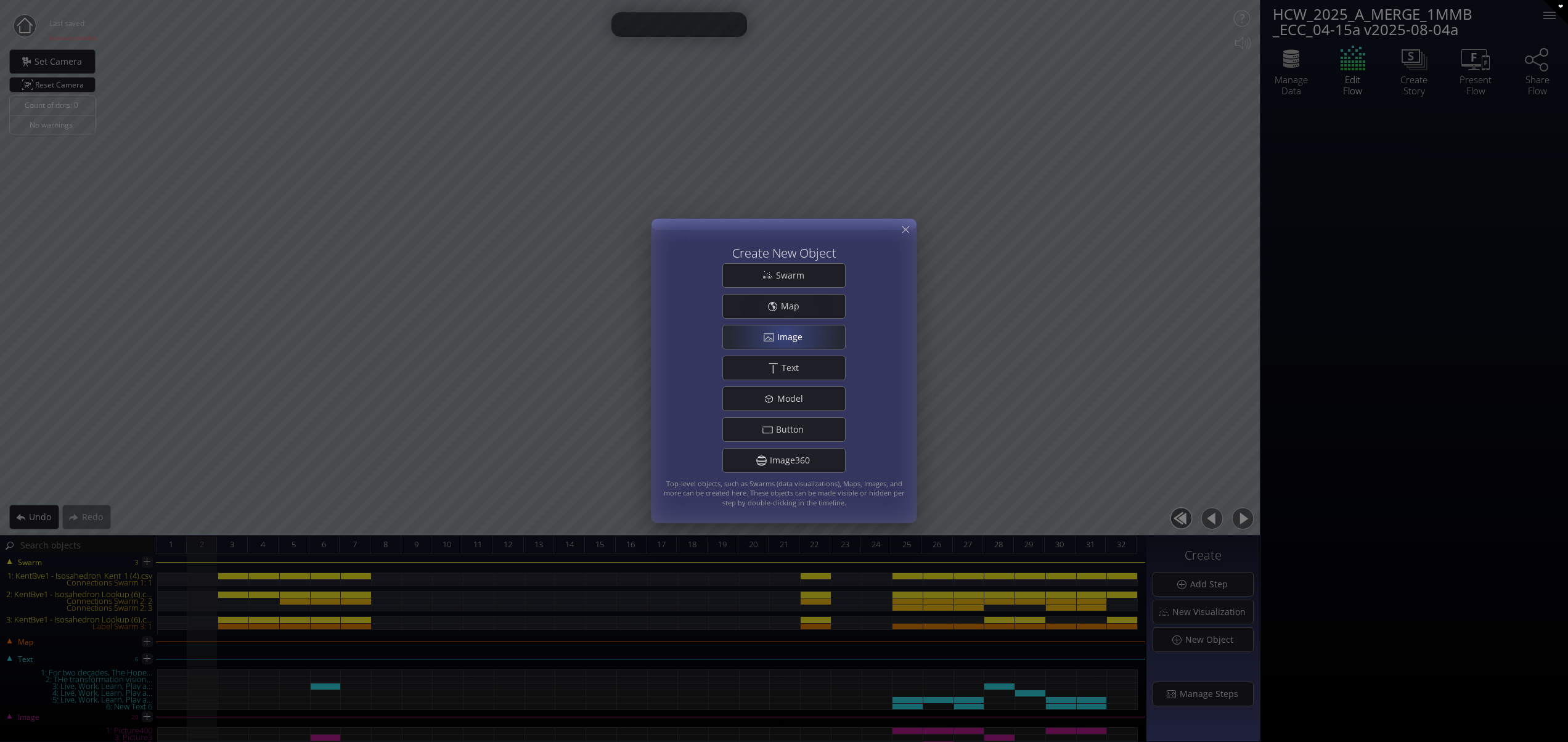
click at [785, 334] on span "Image" at bounding box center [794, 337] width 33 height 12
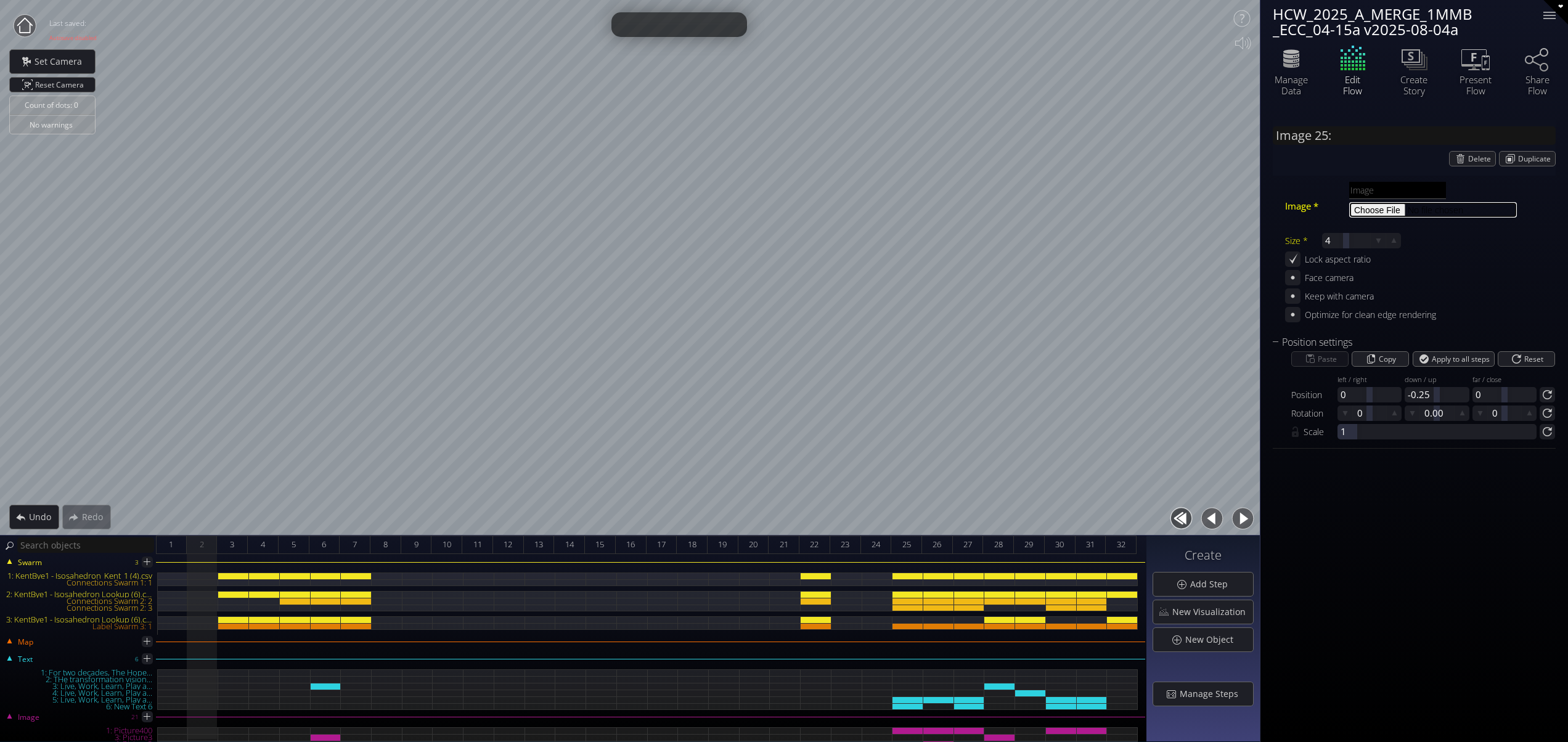
click at [1393, 211] on input "file" at bounding box center [1433, 210] width 168 height 16
type input "C:\fakepath\ECC Renovation.png"
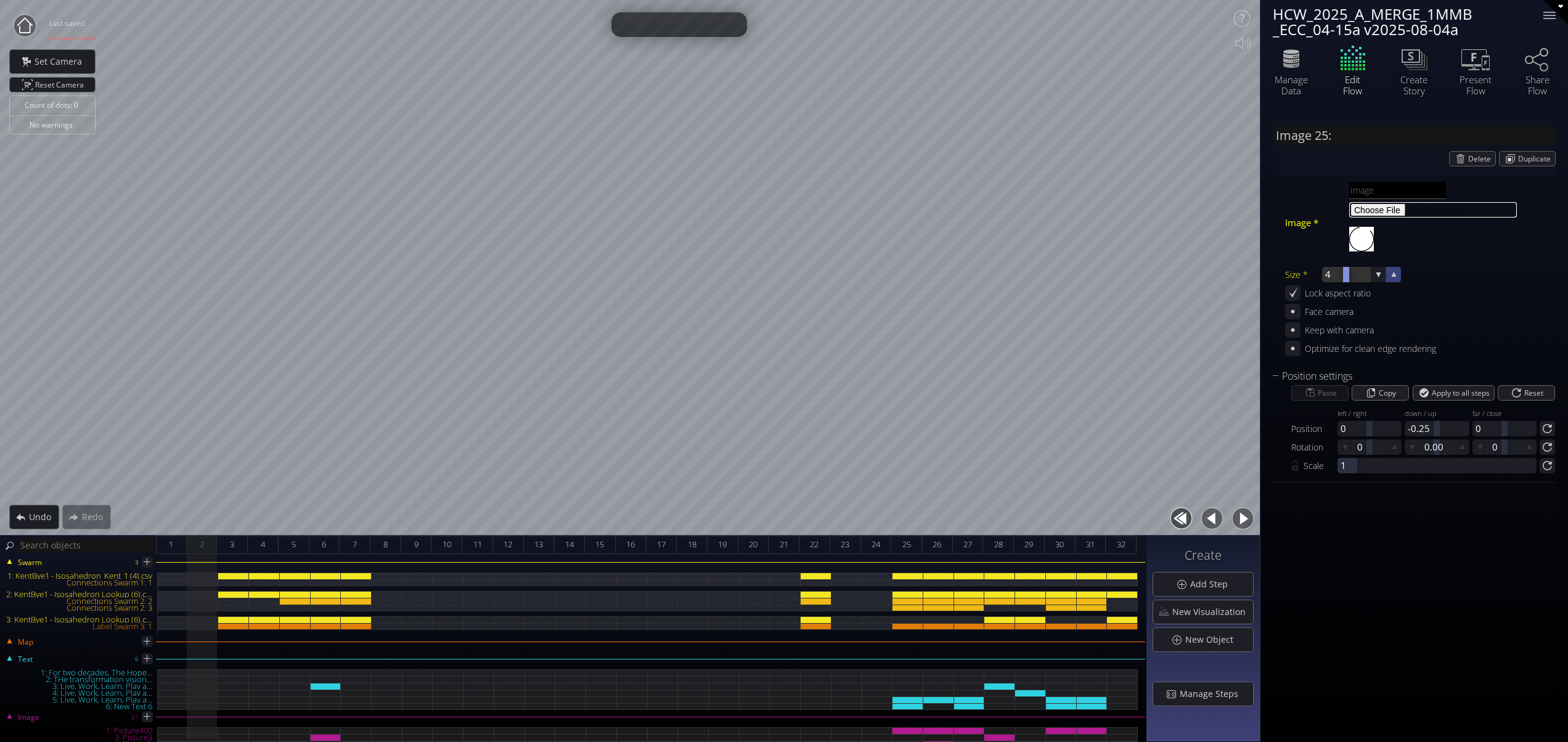
type input "Image 25: ECC Renovation"
type input "ECC Renovation.png"
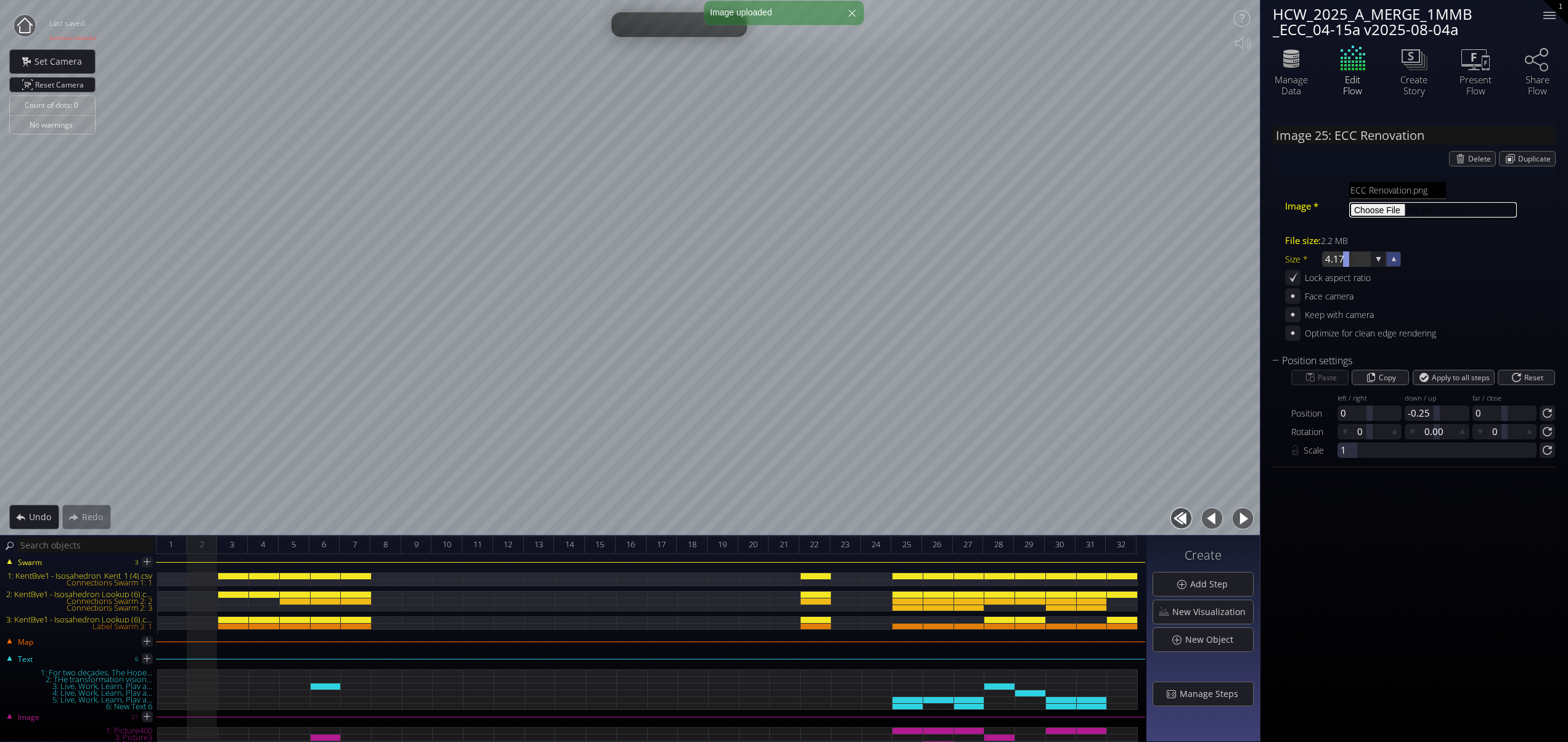
click at [1398, 256] on icon at bounding box center [1394, 259] width 10 height 10
click at [1394, 256] on icon at bounding box center [1394, 259] width 10 height 10
click at [1394, 256] on icon at bounding box center [1394, 259] width 11 height 11
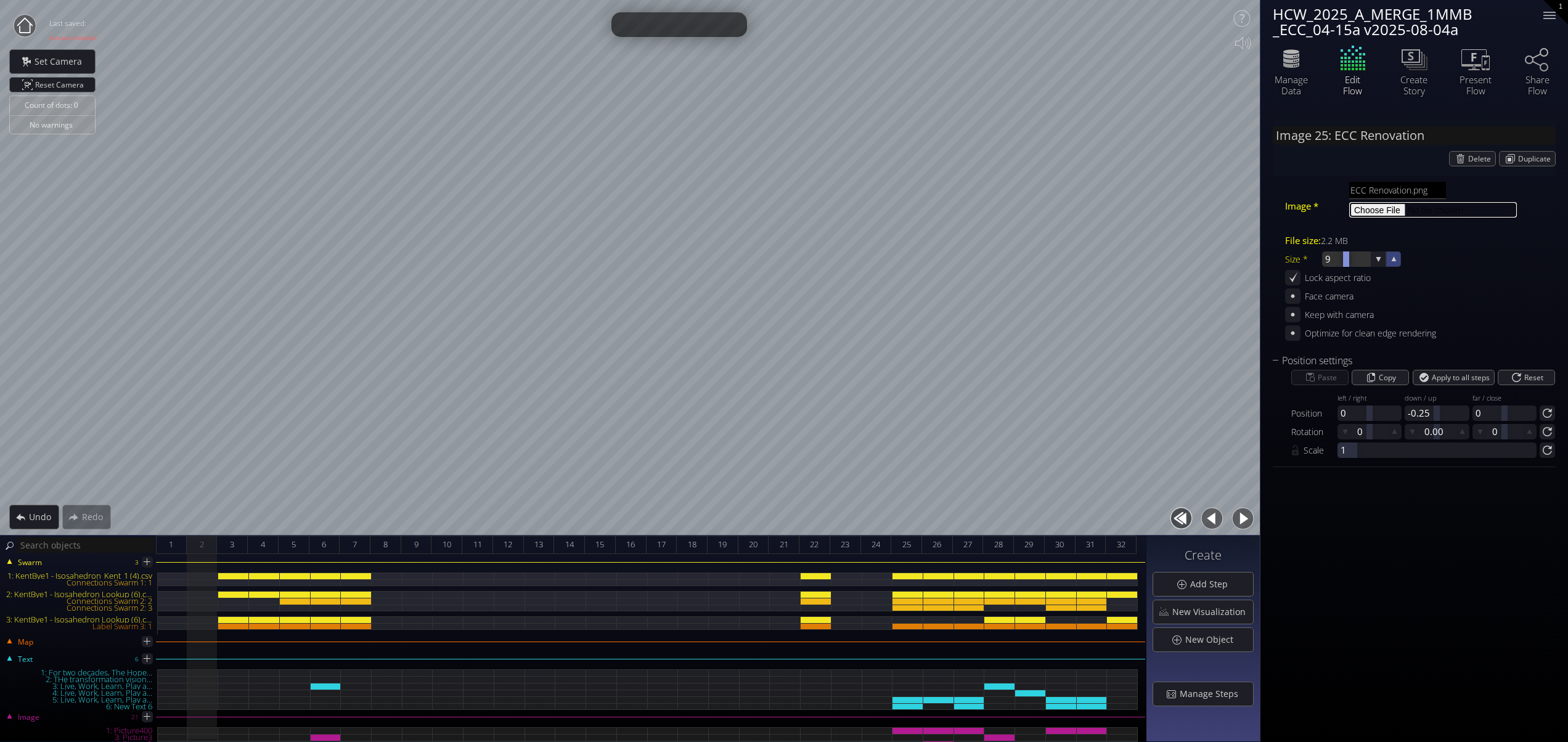
click at [1394, 256] on icon at bounding box center [1393, 258] width 11 height 11
click at [1394, 256] on icon at bounding box center [1394, 259] width 10 height 10
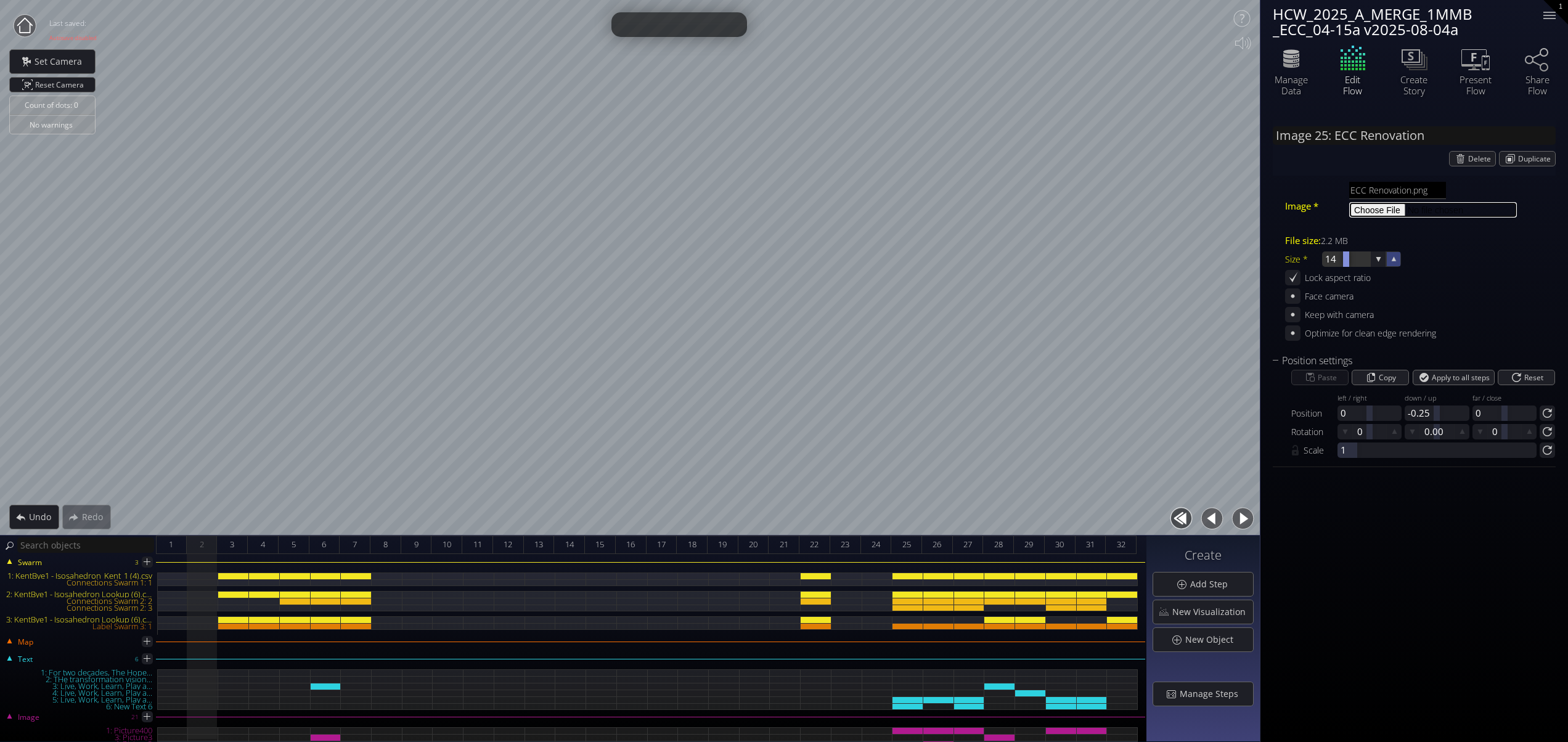
click at [1396, 256] on icon at bounding box center [1394, 259] width 10 height 10
click at [1396, 256] on icon at bounding box center [1394, 259] width 11 height 11
click at [1396, 256] on icon at bounding box center [1393, 258] width 11 height 11
click at [1396, 256] on icon at bounding box center [1393, 258] width 11 height 11
click at [76, 53] on div at bounding box center [76, 52] width 12 height 12
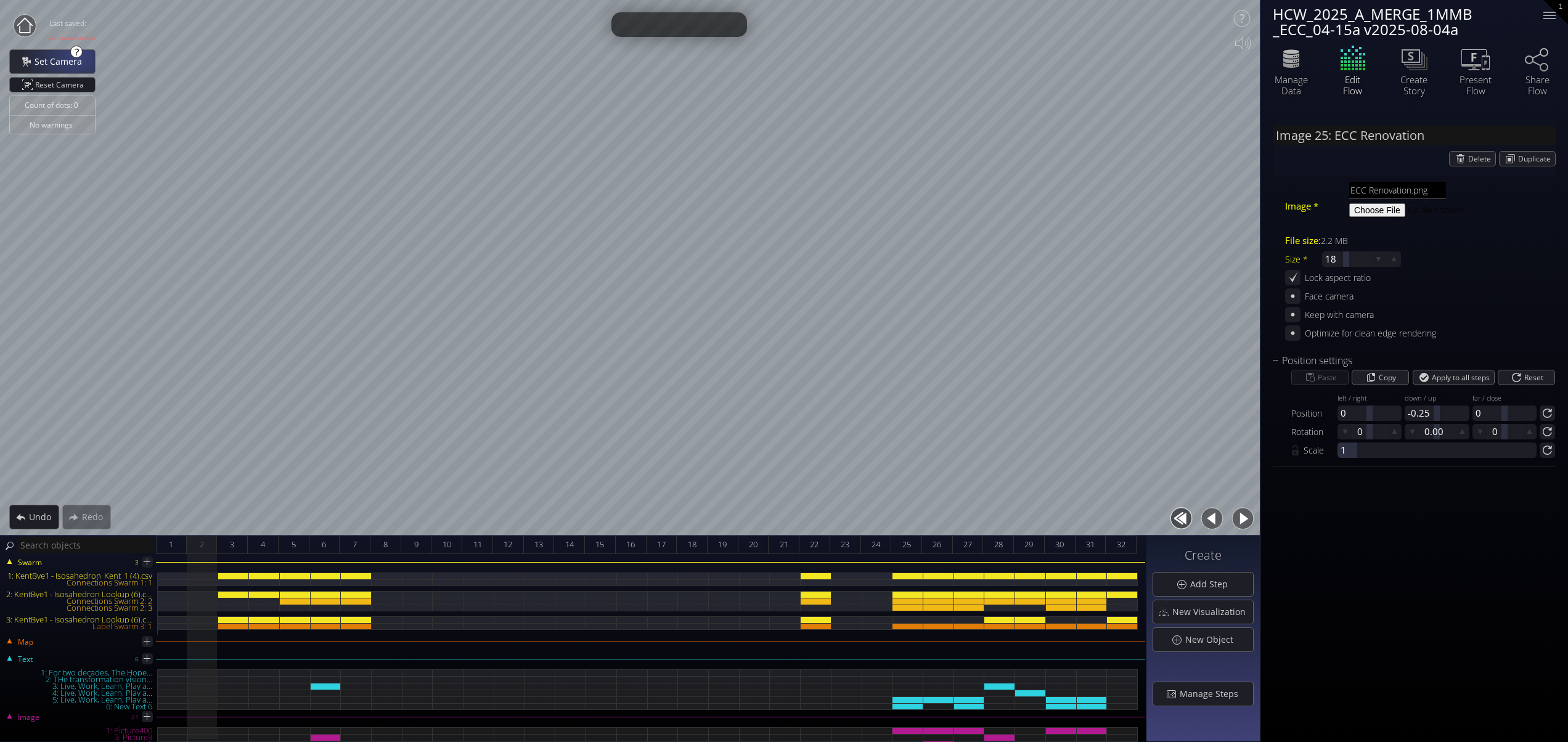
type input "set camera"
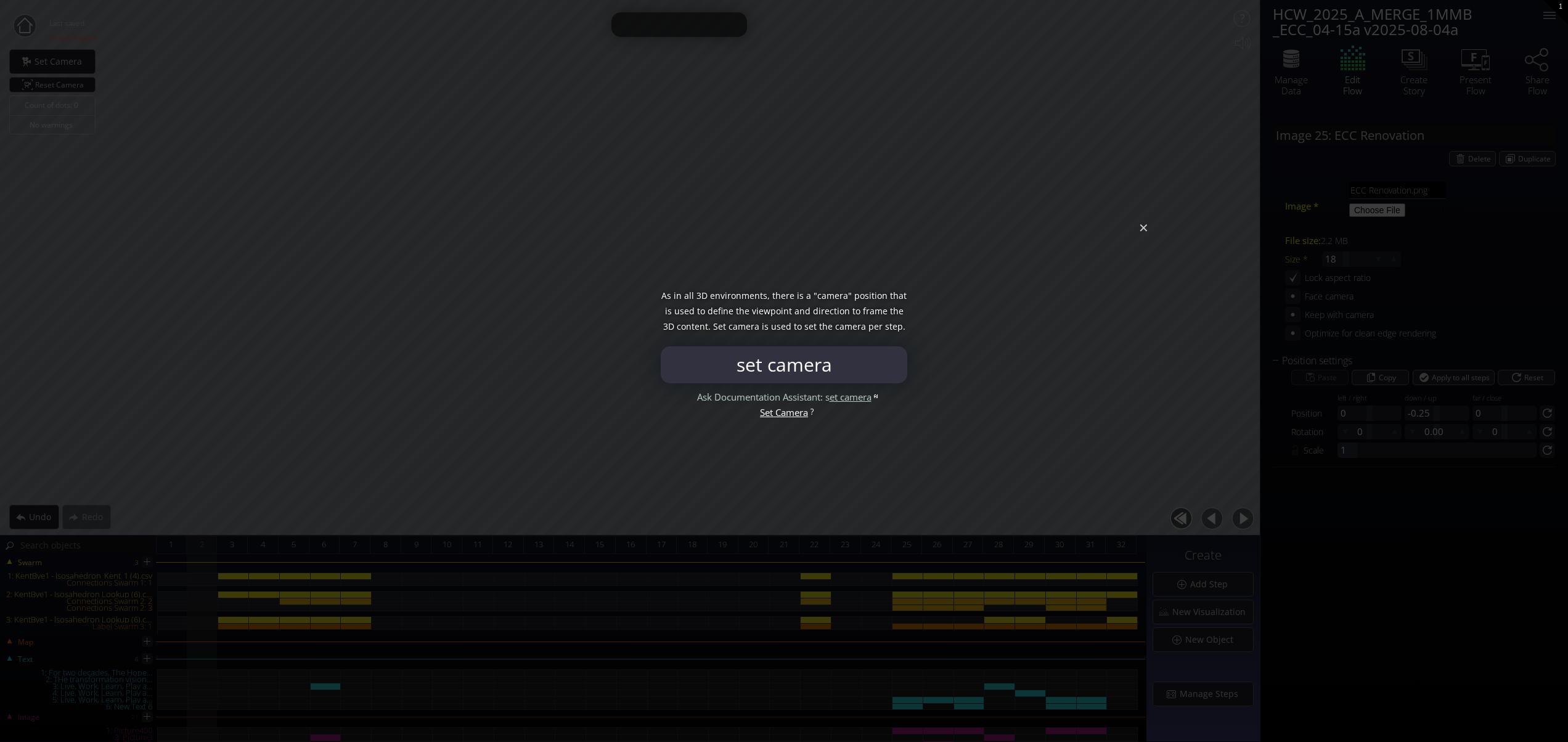
click at [1144, 233] on div at bounding box center [784, 371] width 1568 height 742
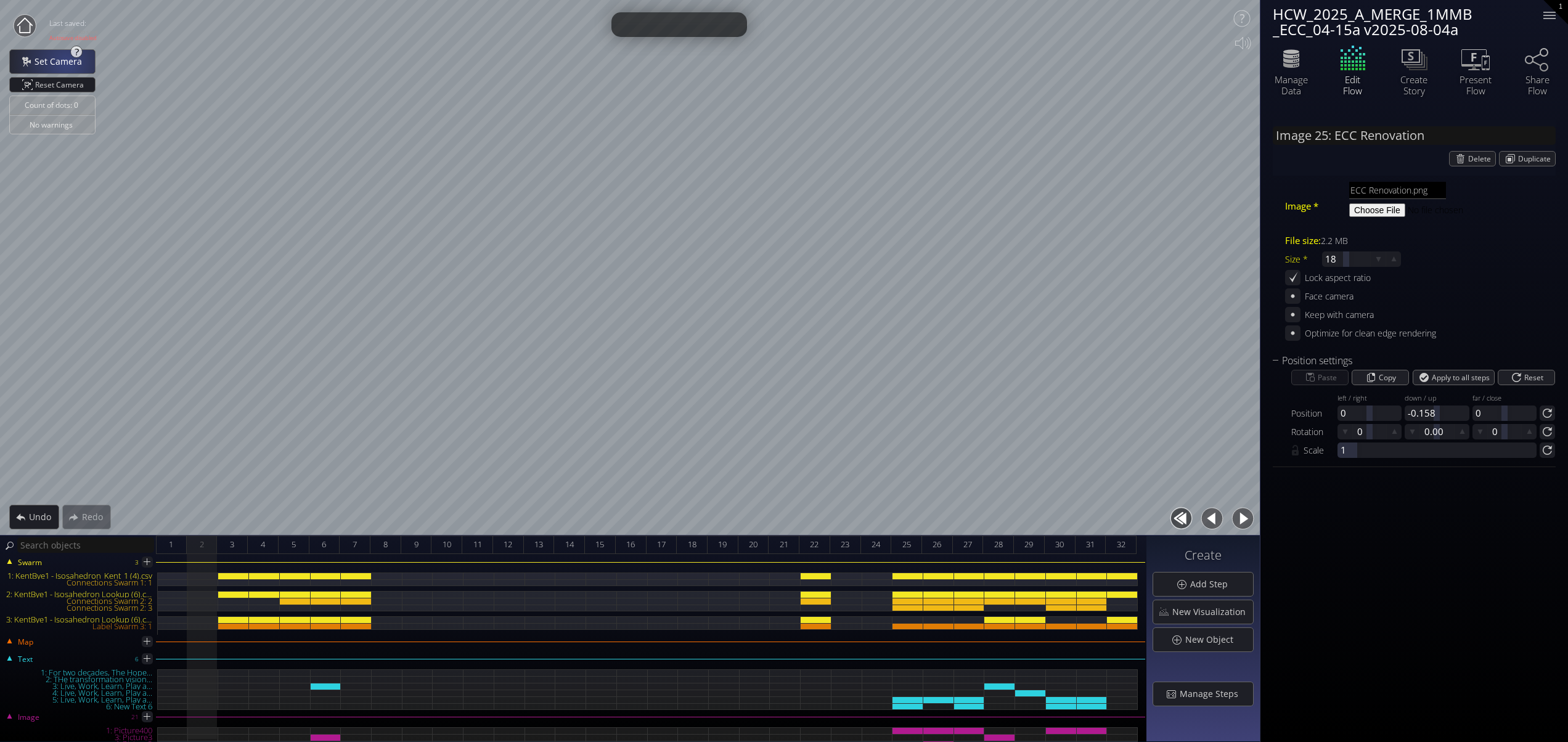
click at [66, 62] on span "Set Camera" at bounding box center [61, 61] width 55 height 12
click at [1548, 15] on div at bounding box center [1550, 15] width 12 height 1
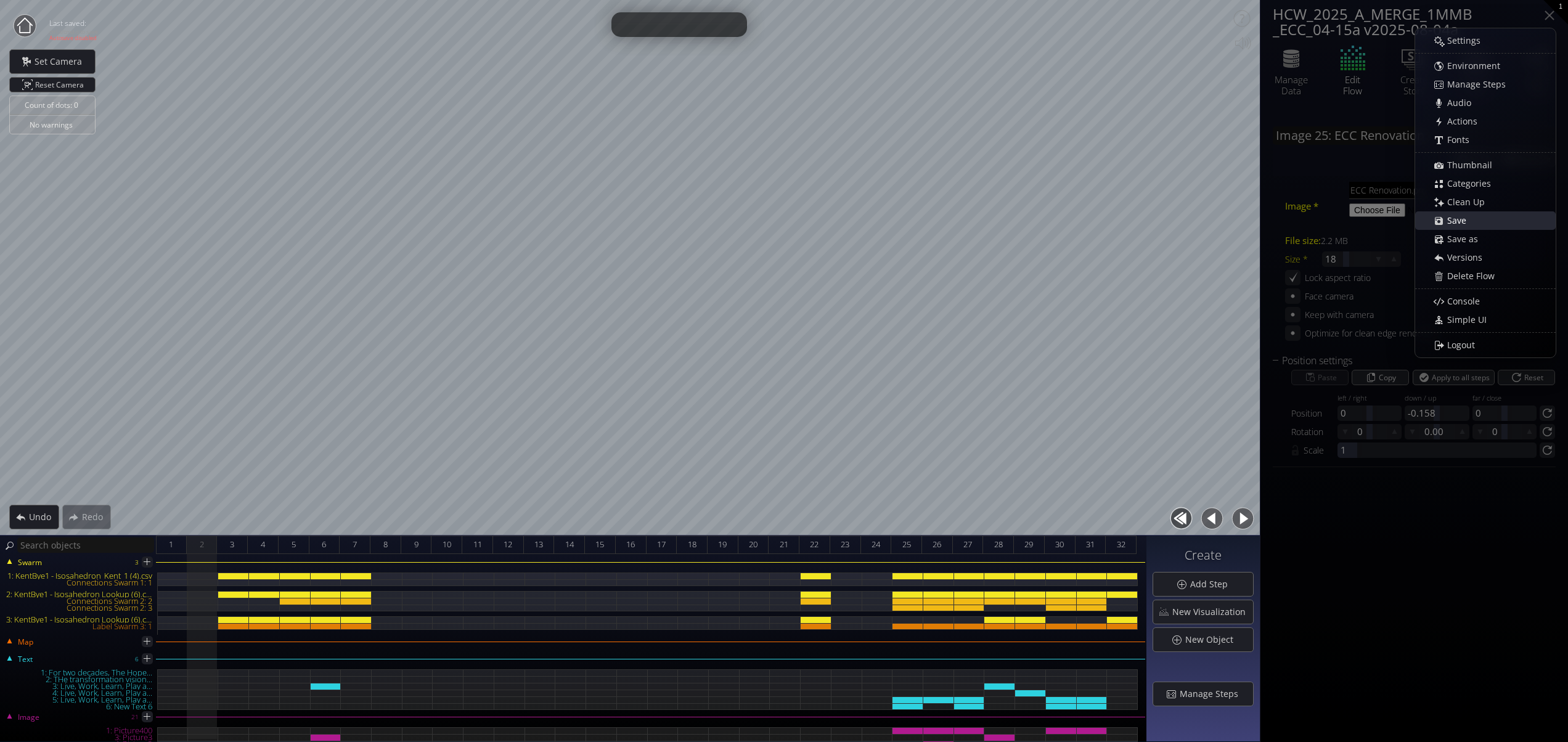
click at [1460, 220] on span "Save" at bounding box center [1460, 220] width 27 height 12
